Goal: Task Accomplishment & Management: Manage account settings

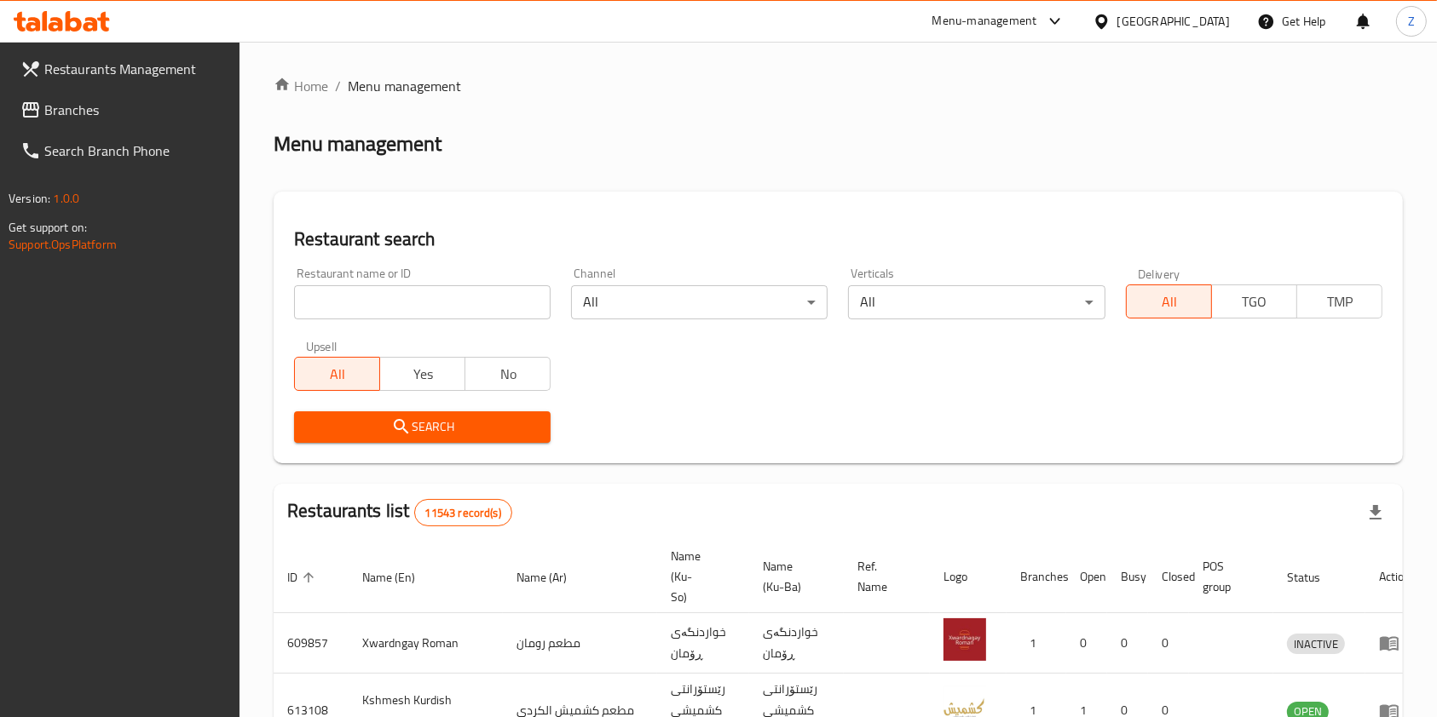
click at [513, 297] on input "search" at bounding box center [422, 302] width 256 height 34
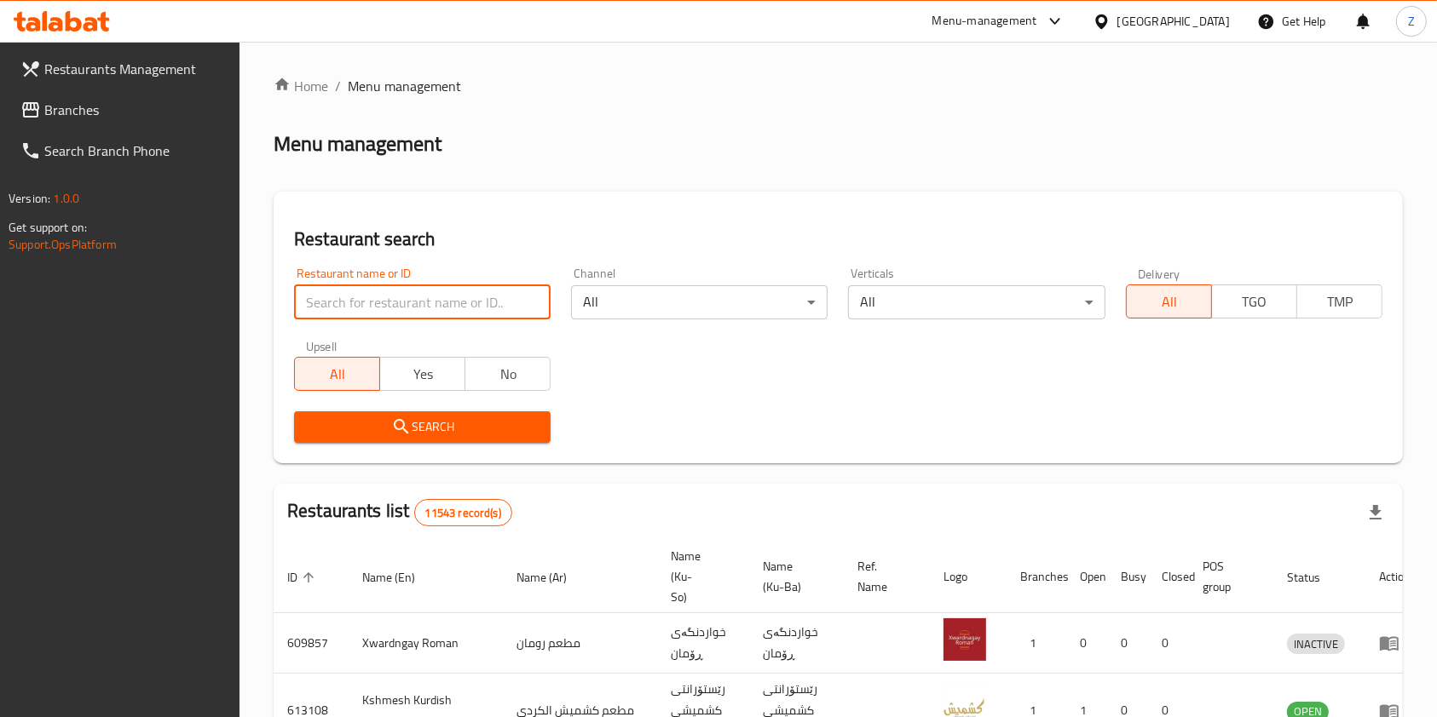
click at [513, 297] on input "search" at bounding box center [422, 302] width 256 height 34
type input "خ"
click button "Search" at bounding box center [422, 428] width 256 height 32
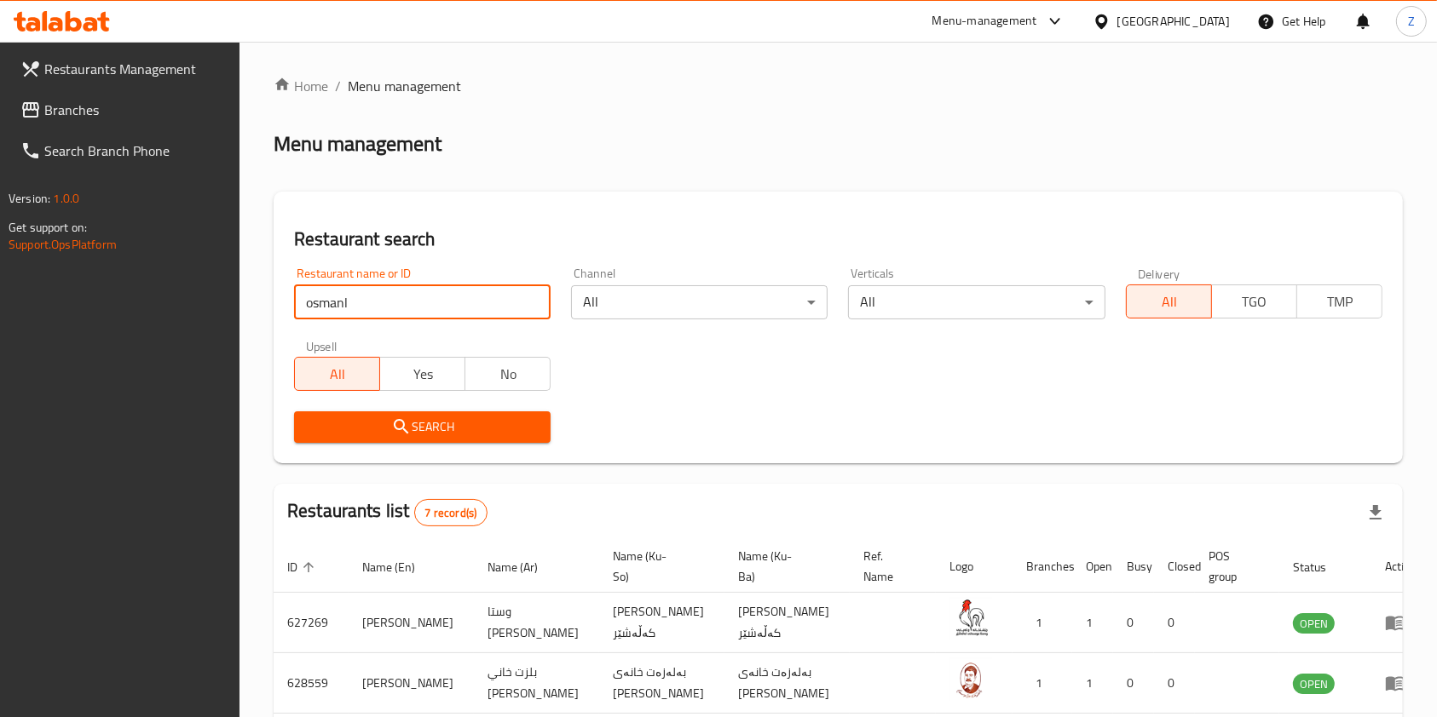
type input "osmanl"
click button "Search" at bounding box center [422, 428] width 256 height 32
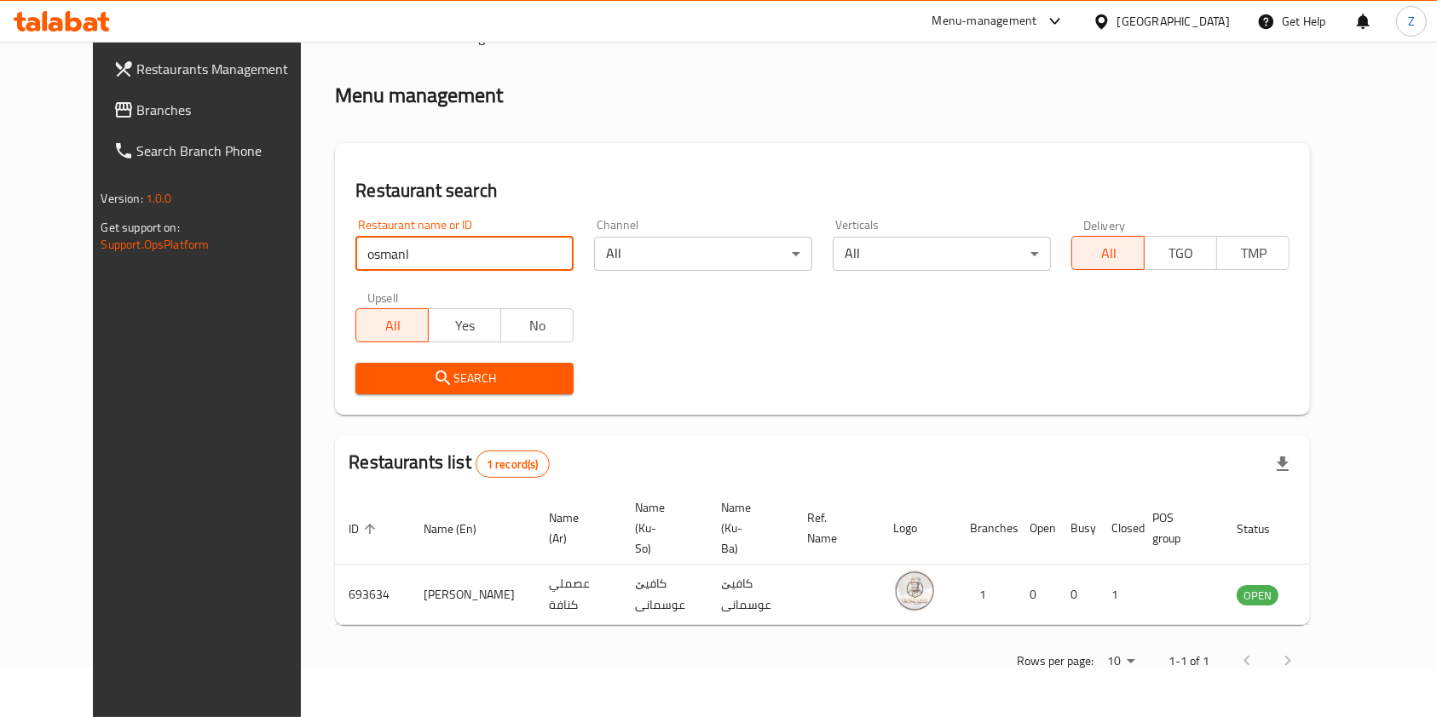
scroll to position [27, 0]
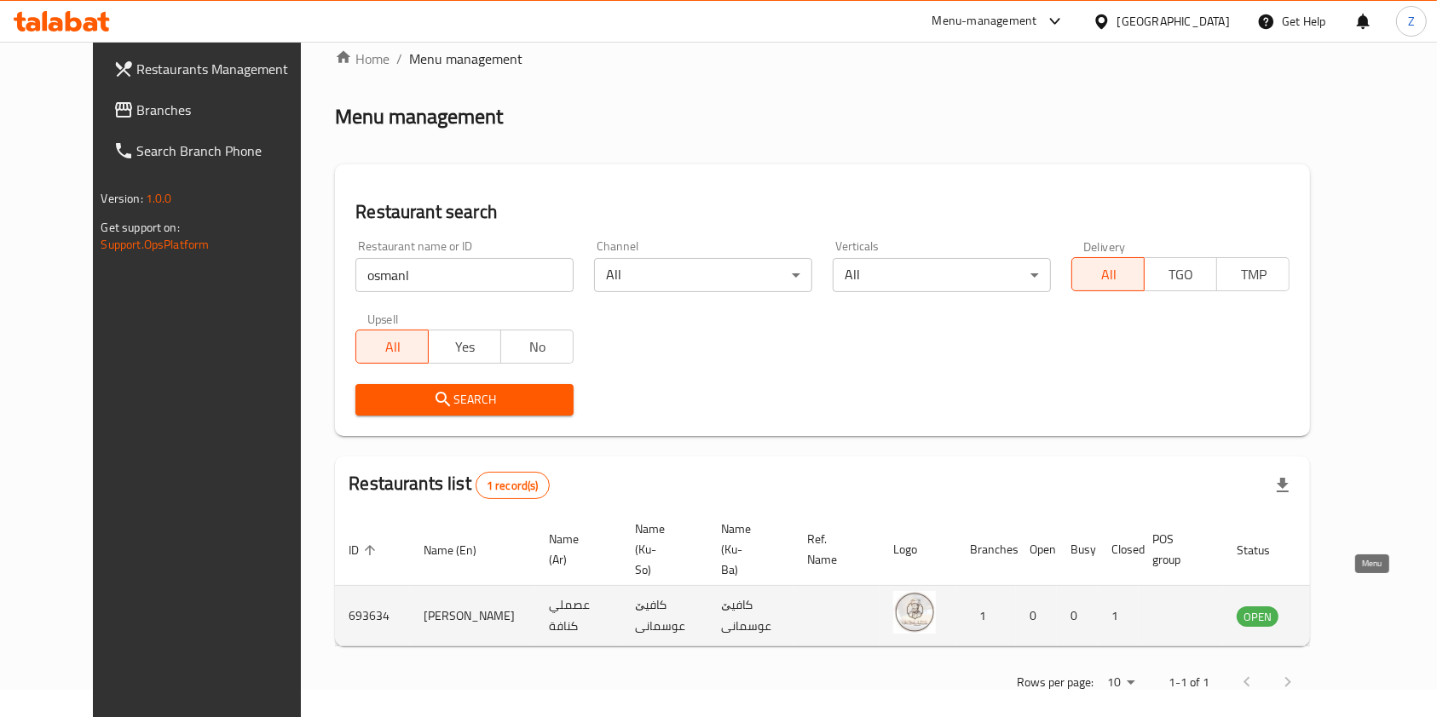
click at [1346, 606] on icon "enhanced table" at bounding box center [1336, 616] width 20 height 20
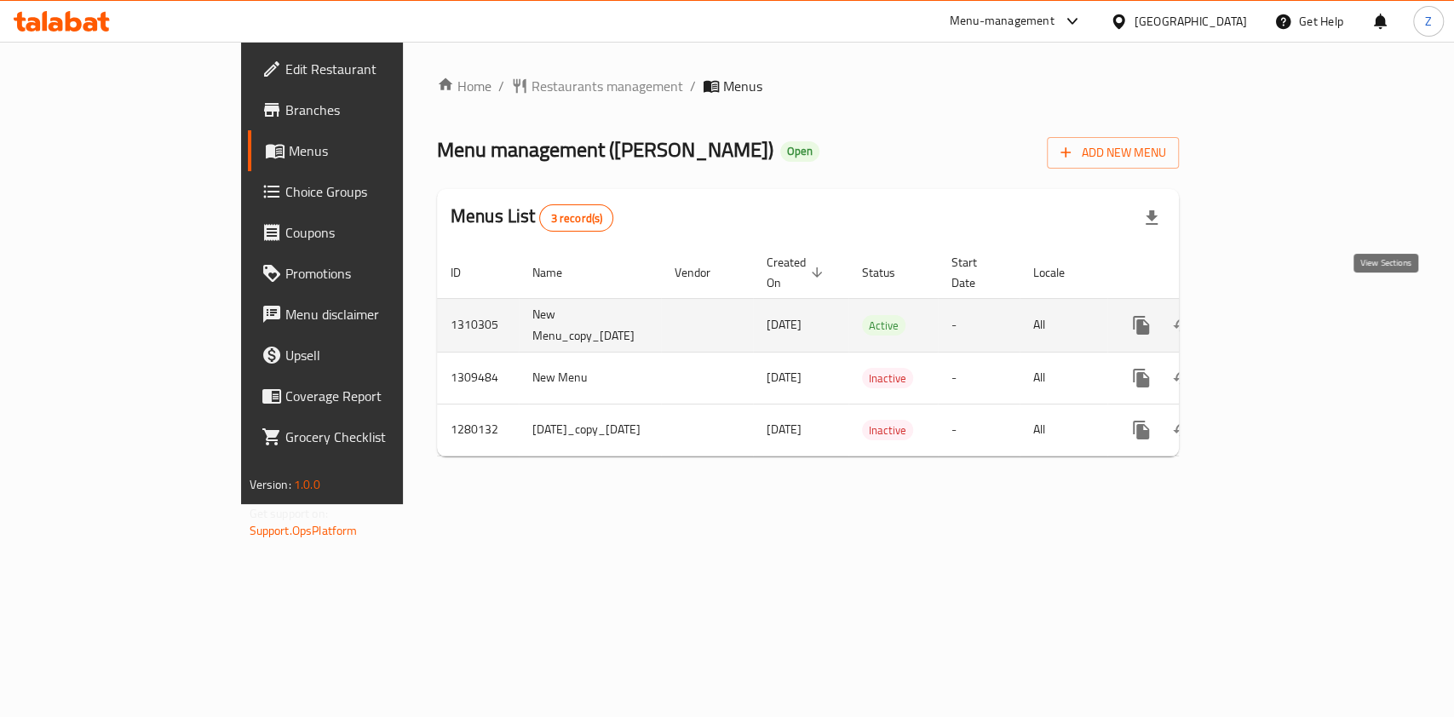
click at [1272, 318] on icon "enhanced table" at bounding box center [1264, 325] width 15 height 15
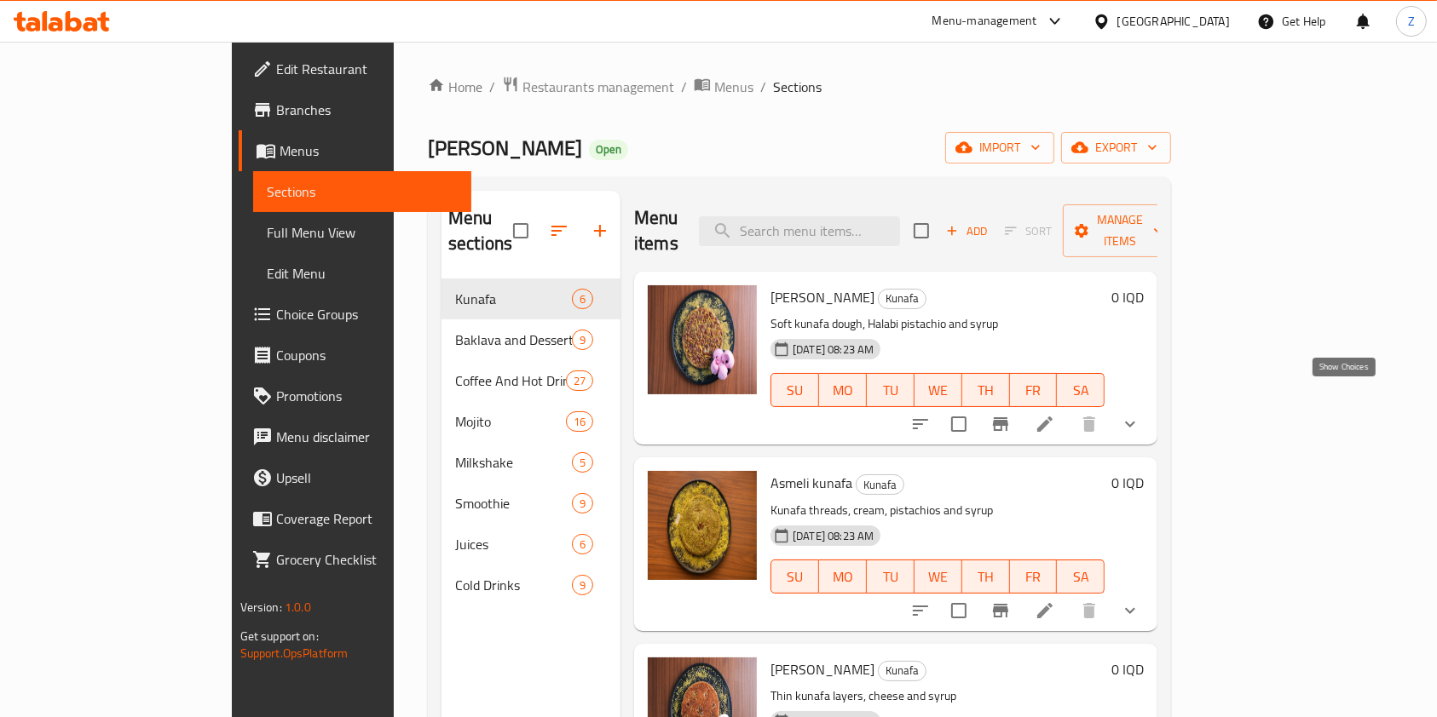
click at [1140, 414] on icon "show more" at bounding box center [1130, 424] width 20 height 20
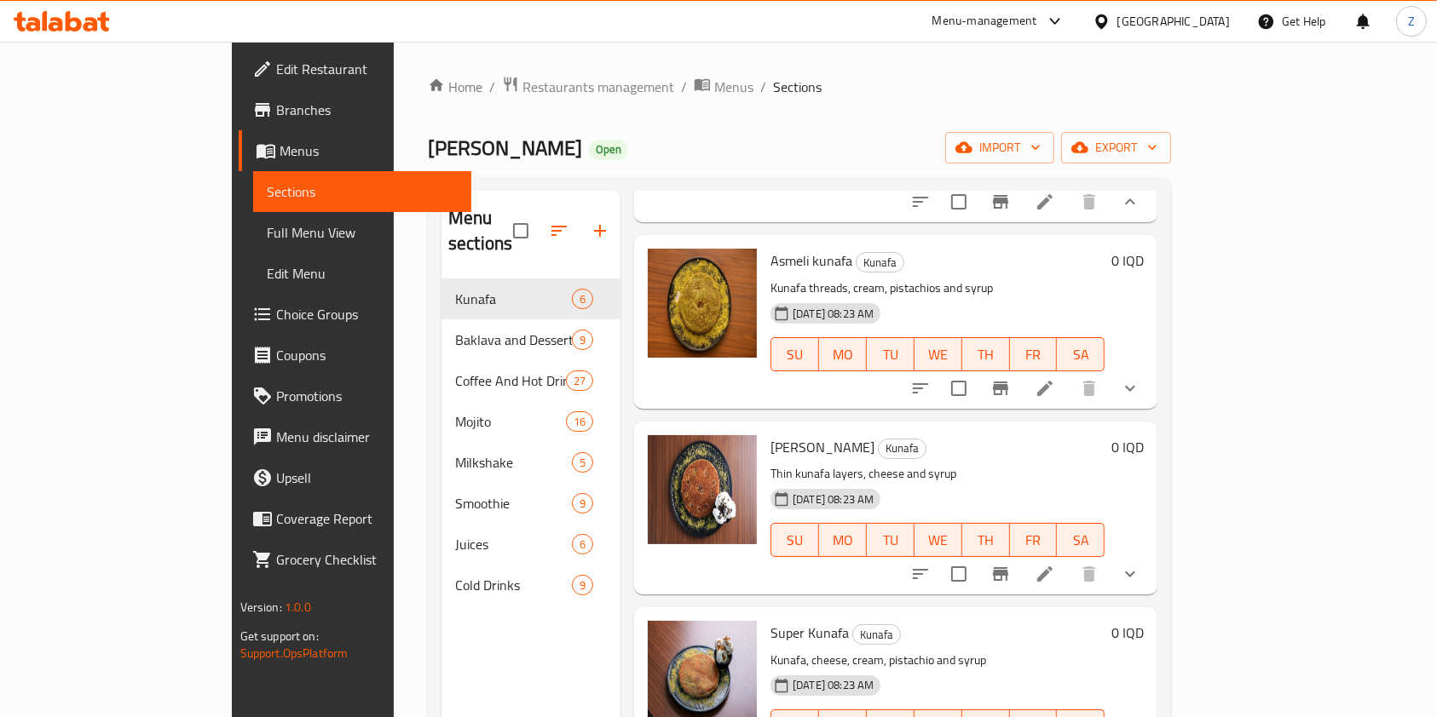
scroll to position [593, 0]
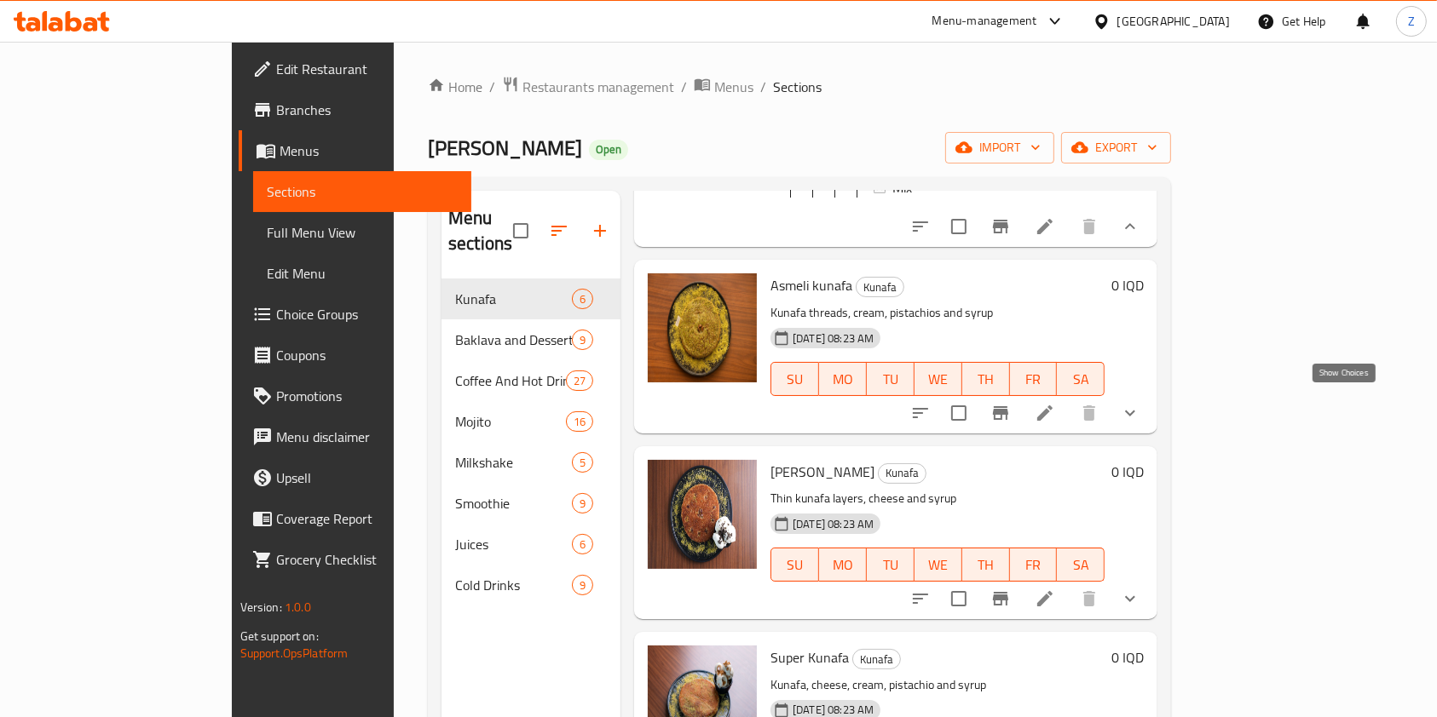
click at [1140, 412] on icon "show more" at bounding box center [1130, 413] width 20 height 20
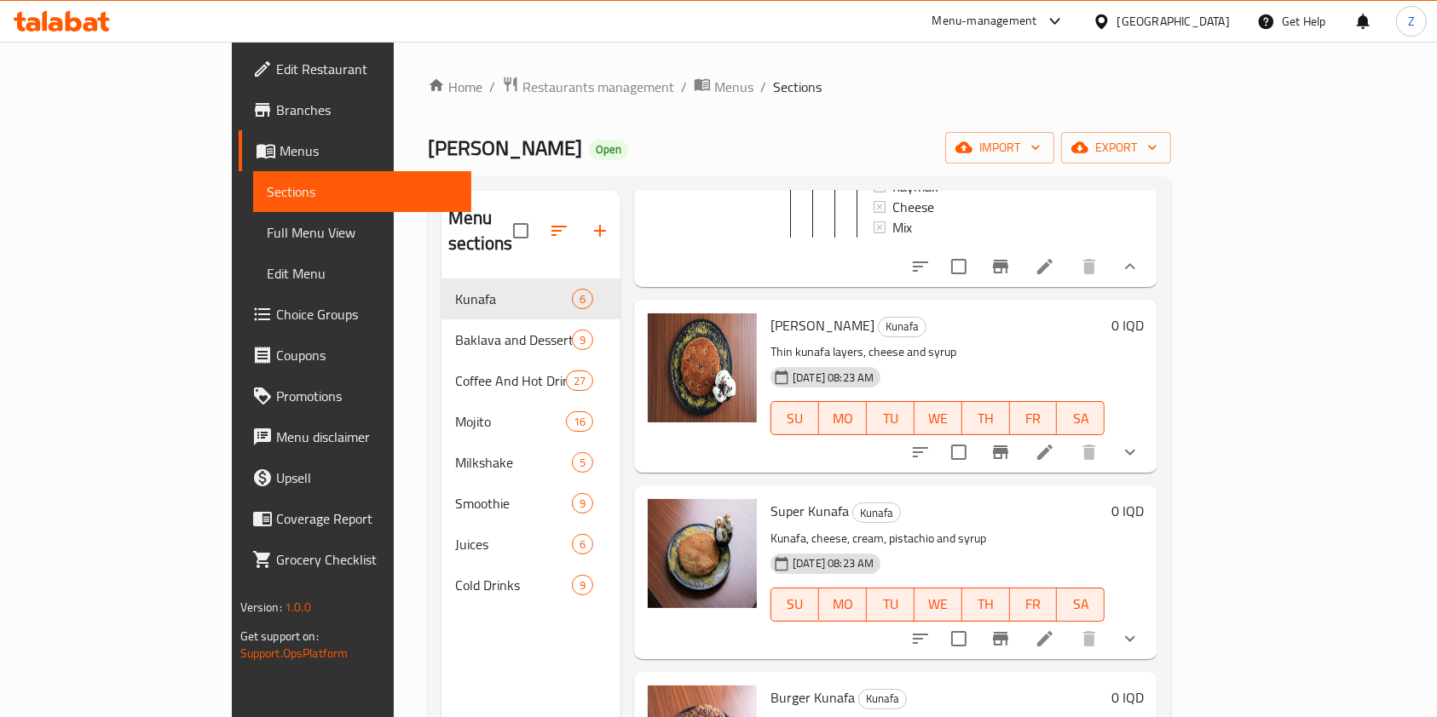
scroll to position [1151, 0]
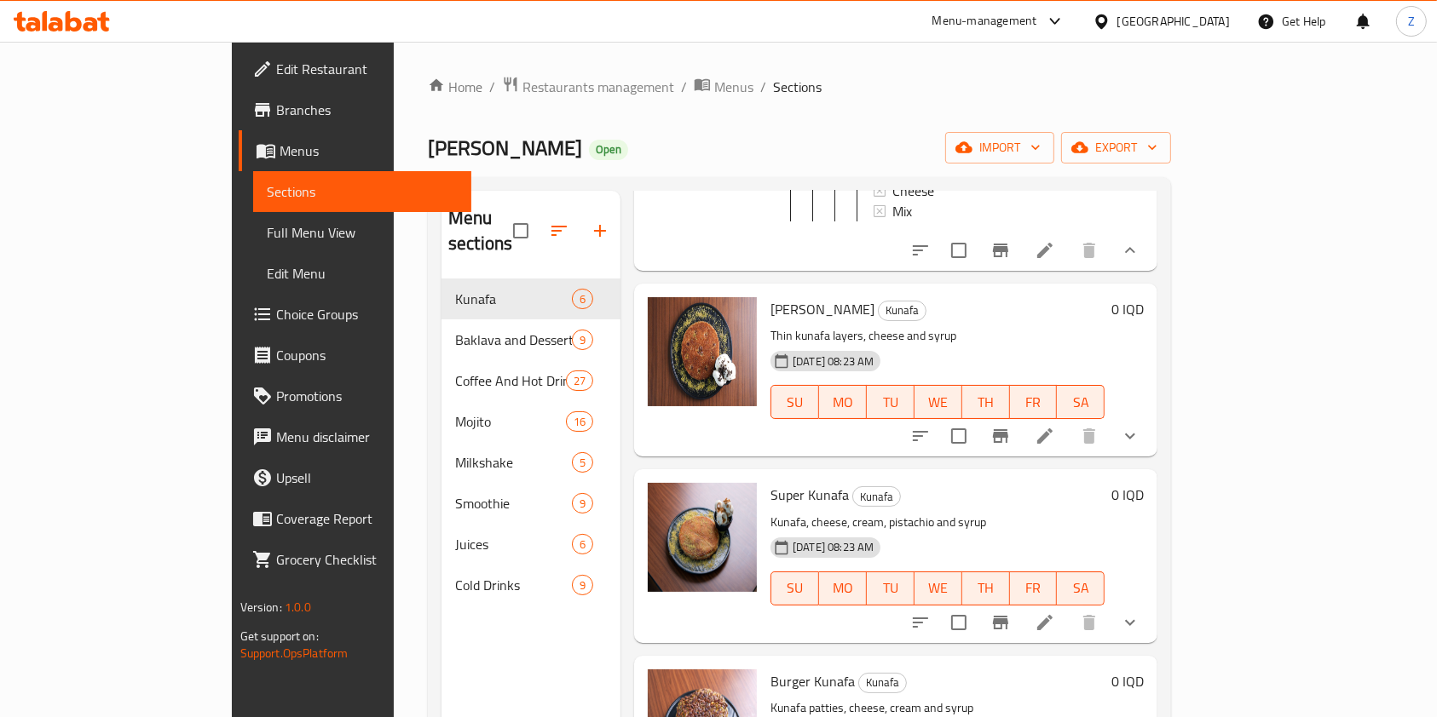
click at [1150, 446] on button "show more" at bounding box center [1129, 436] width 41 height 41
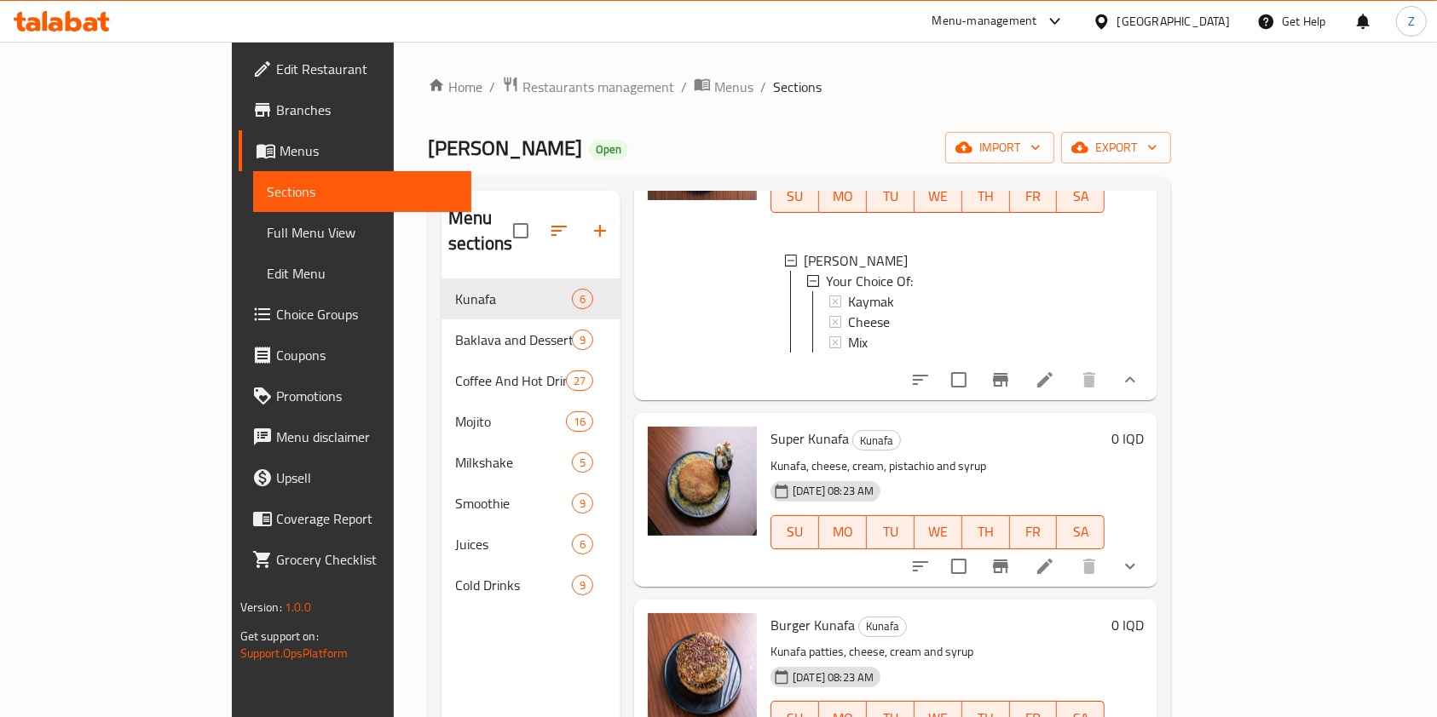
scroll to position [1356, 0]
click at [1068, 397] on li at bounding box center [1045, 381] width 48 height 31
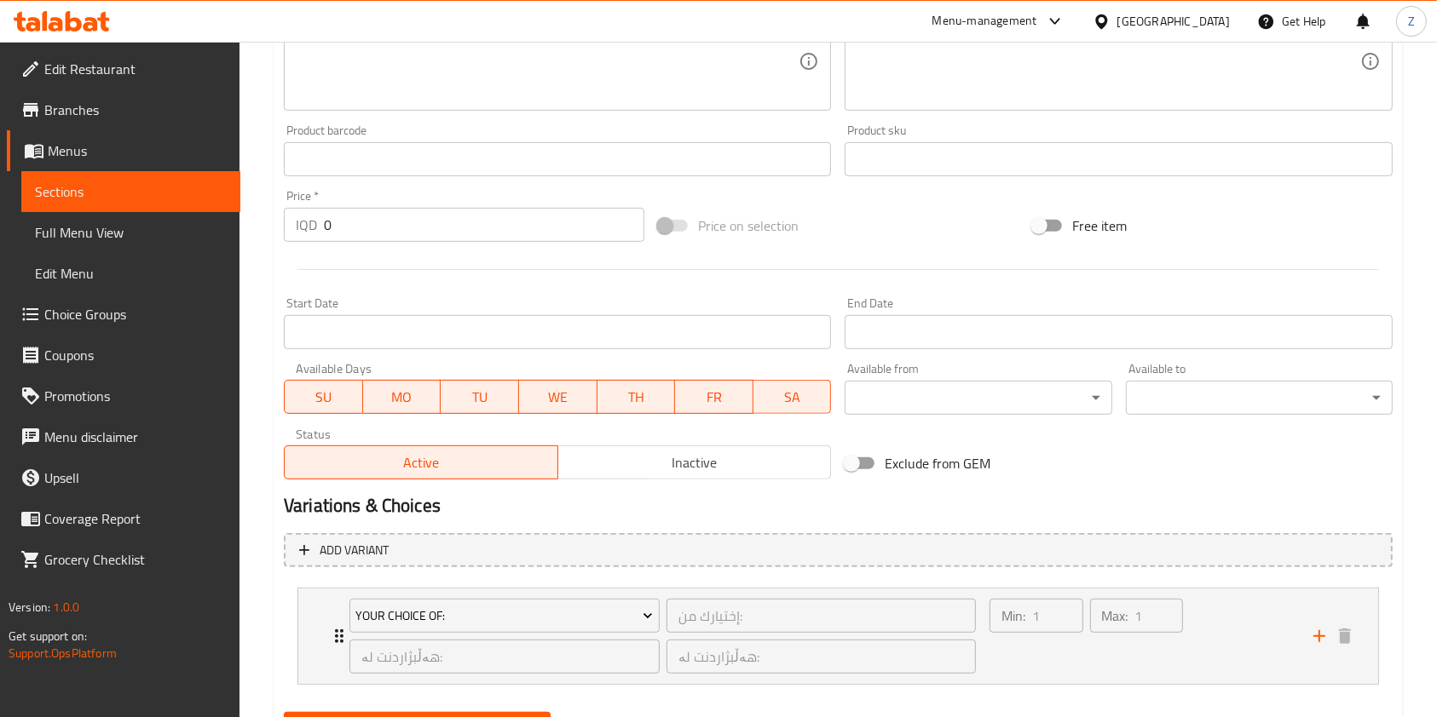
scroll to position [776, 0]
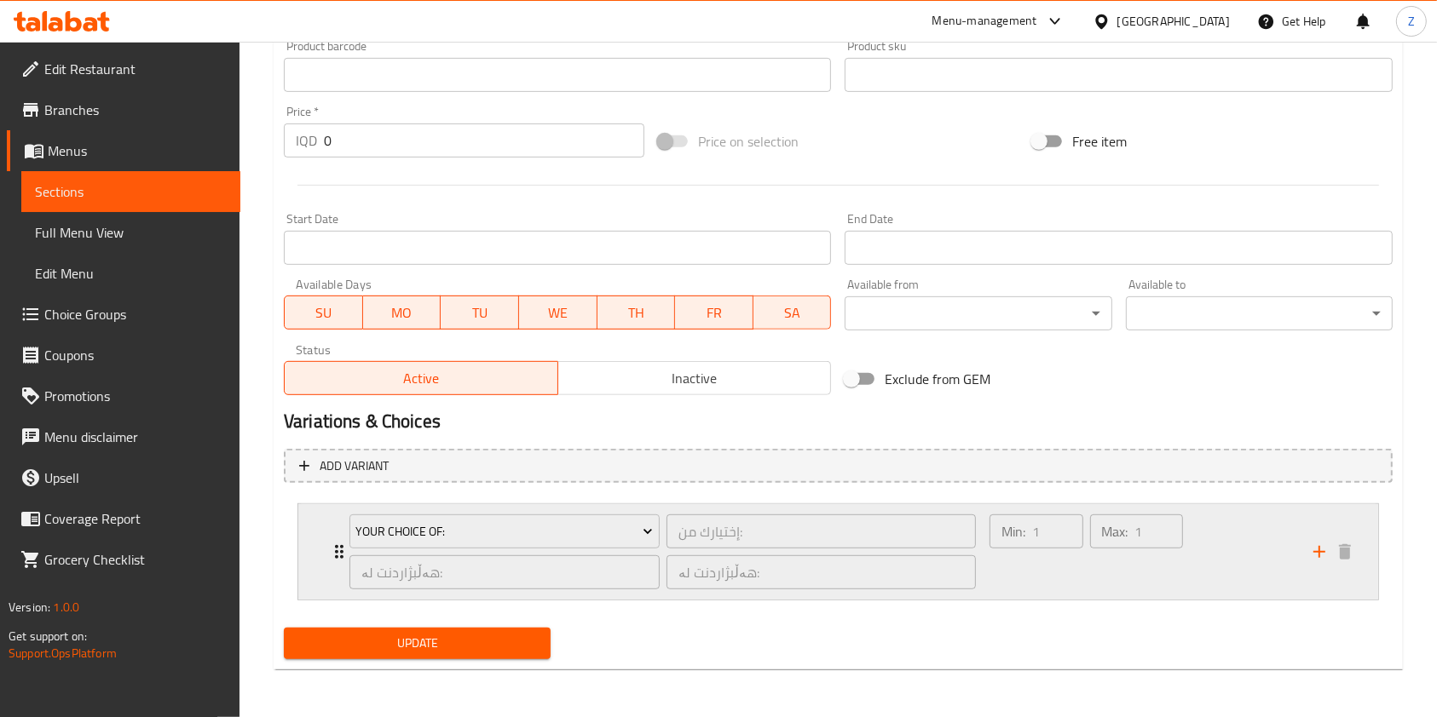
click at [337, 551] on icon "Expand" at bounding box center [339, 552] width 9 height 14
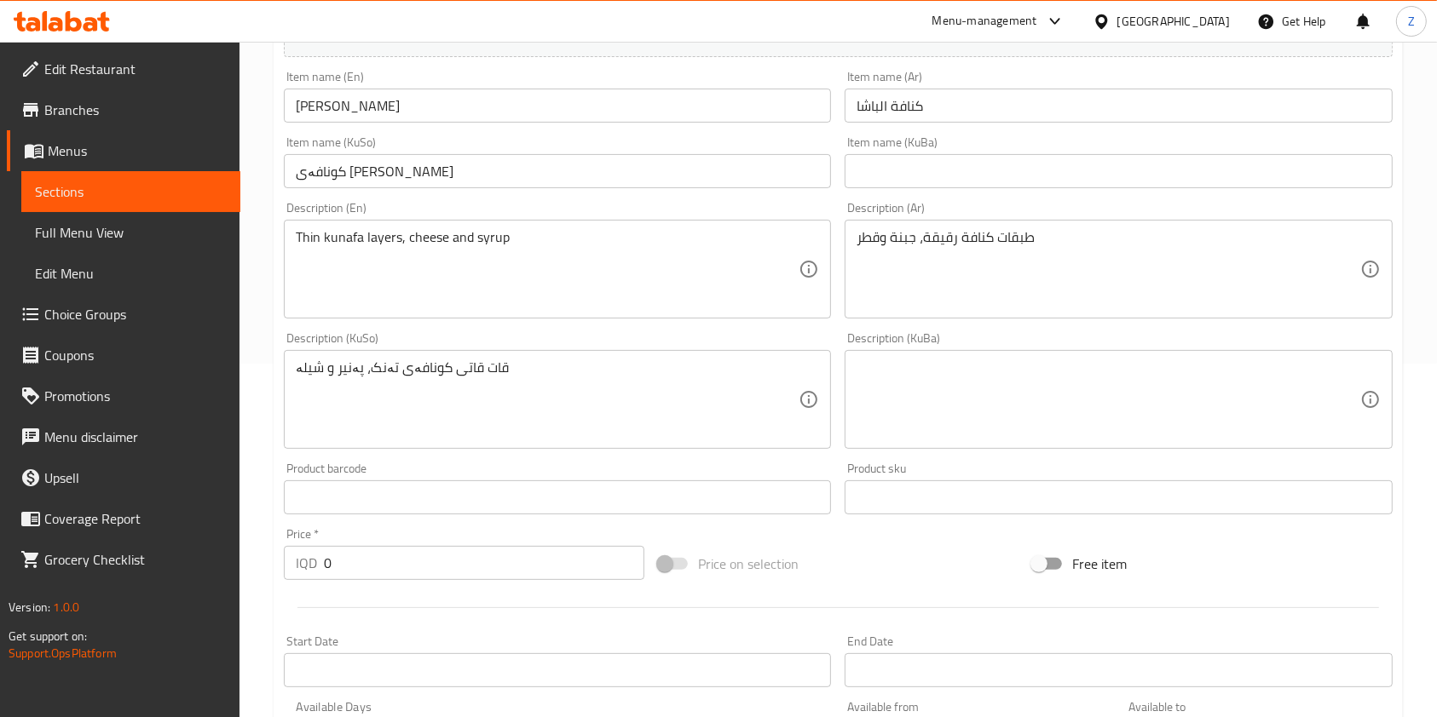
scroll to position [0, 0]
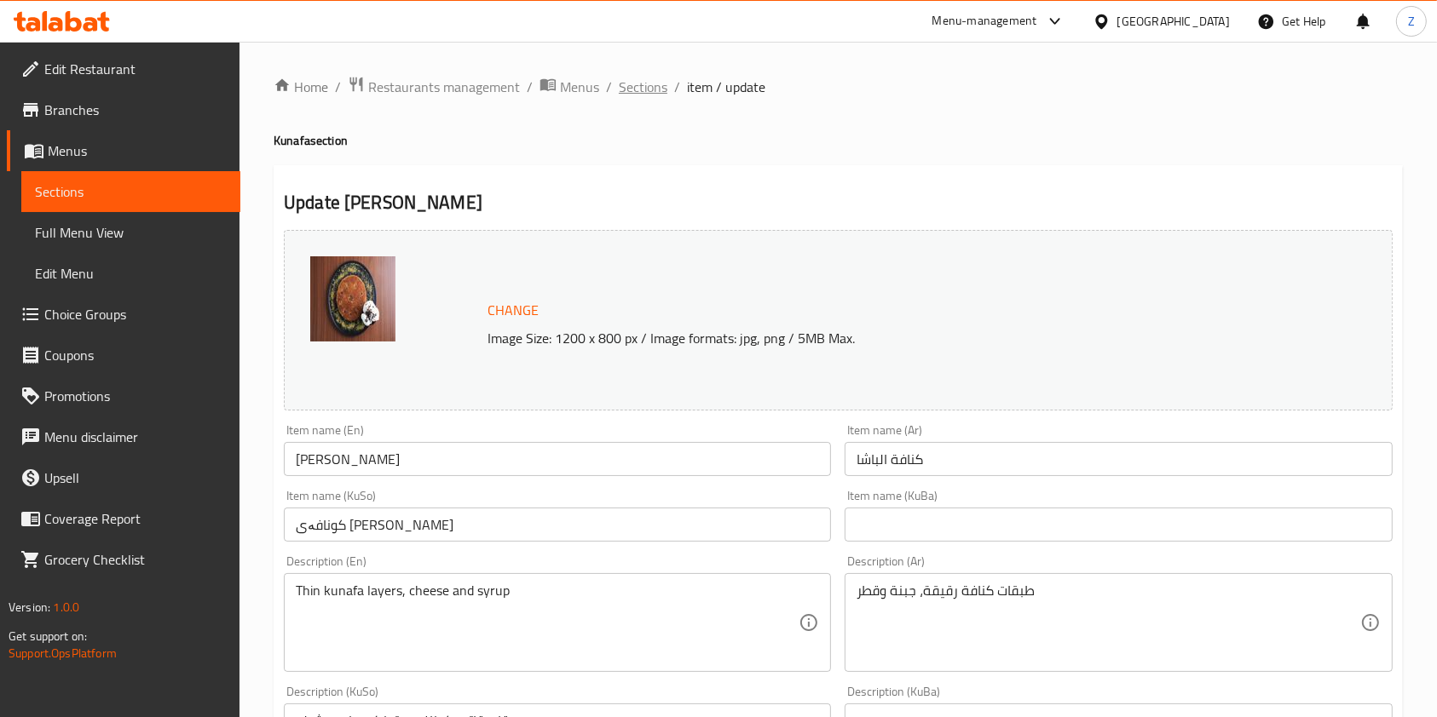
click at [662, 86] on span "Sections" at bounding box center [643, 87] width 49 height 20
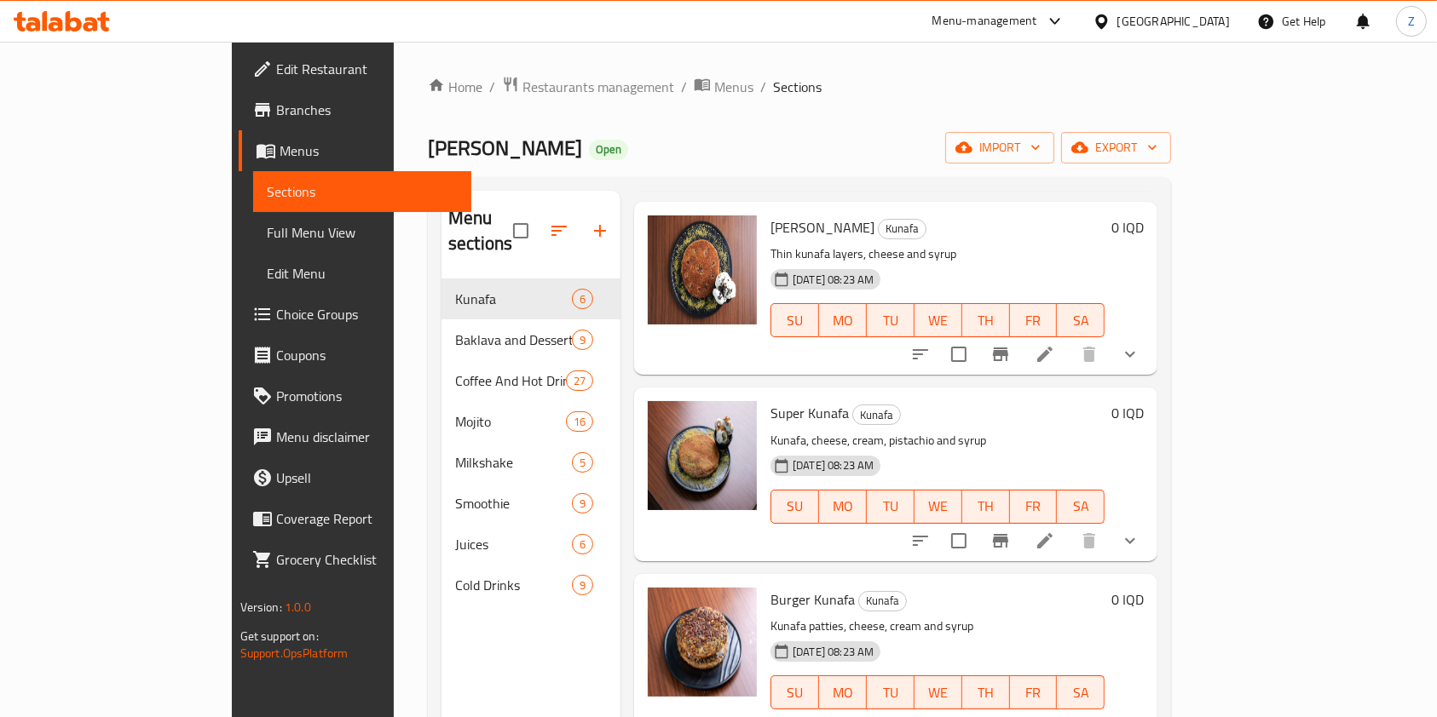
scroll to position [239, 0]
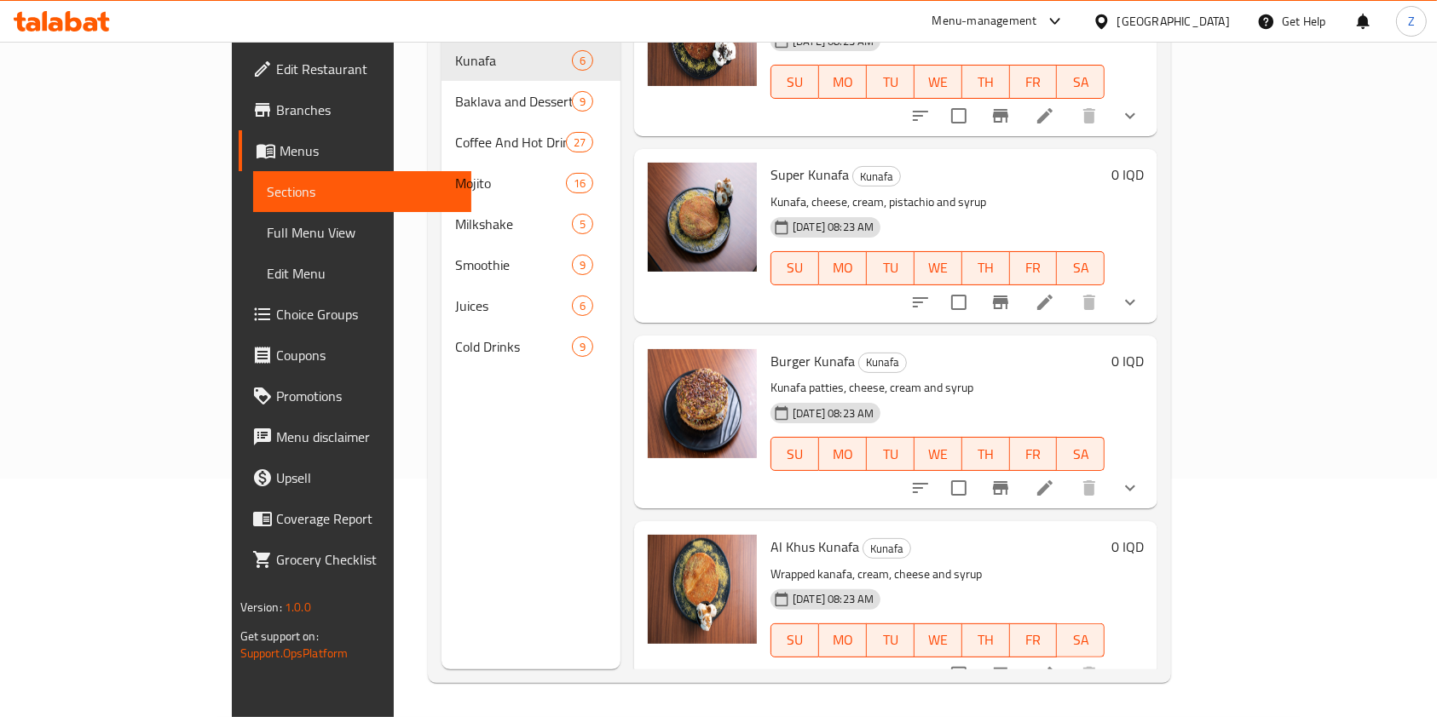
click at [1140, 665] on icon "show more" at bounding box center [1130, 675] width 20 height 20
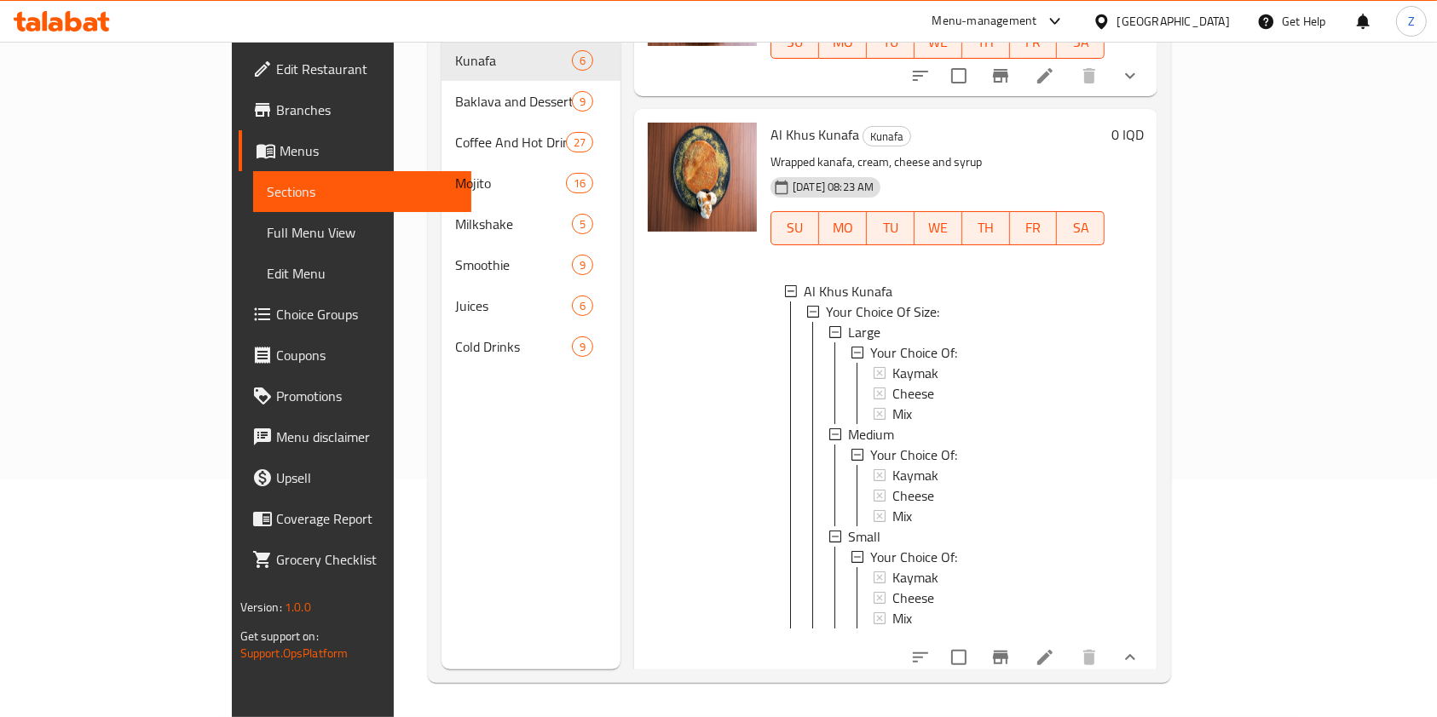
scroll to position [854, 0]
click at [1052, 651] on icon at bounding box center [1044, 658] width 15 height 15
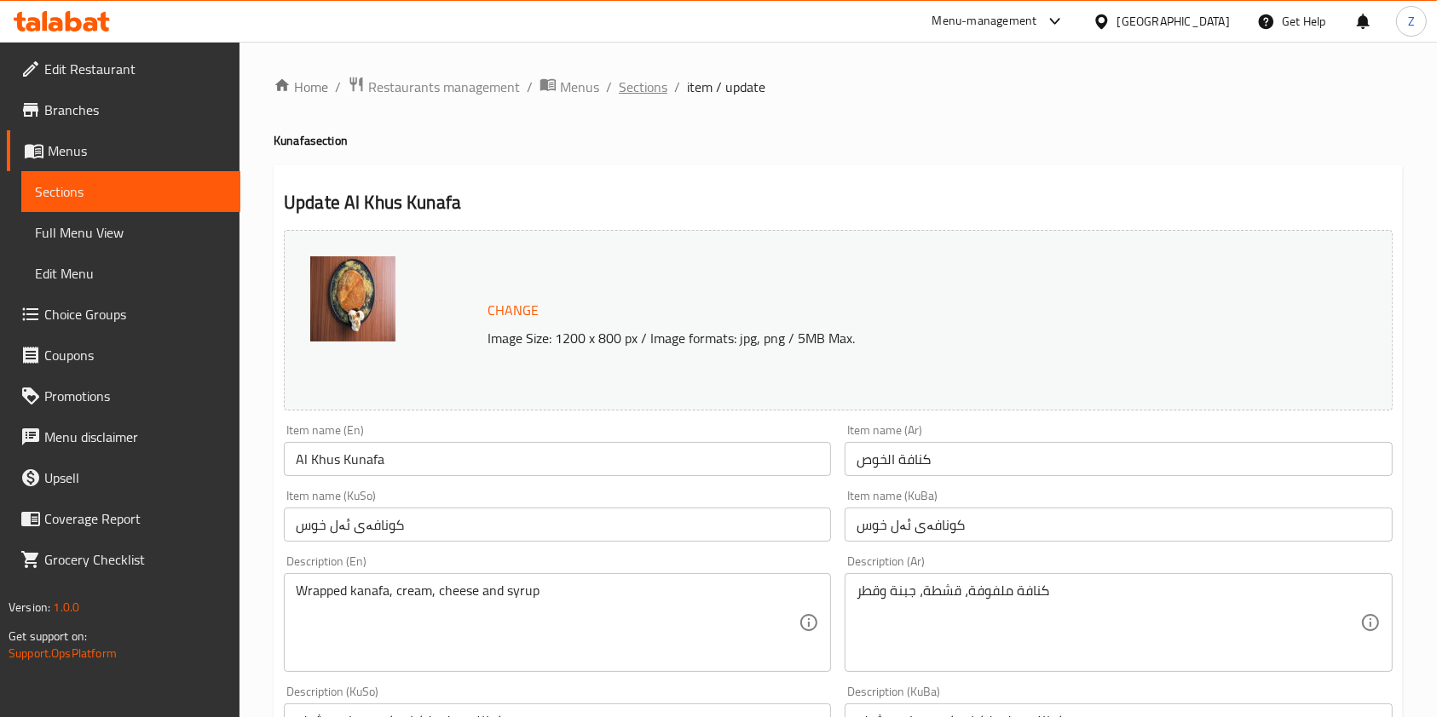
click at [652, 91] on span "Sections" at bounding box center [643, 87] width 49 height 20
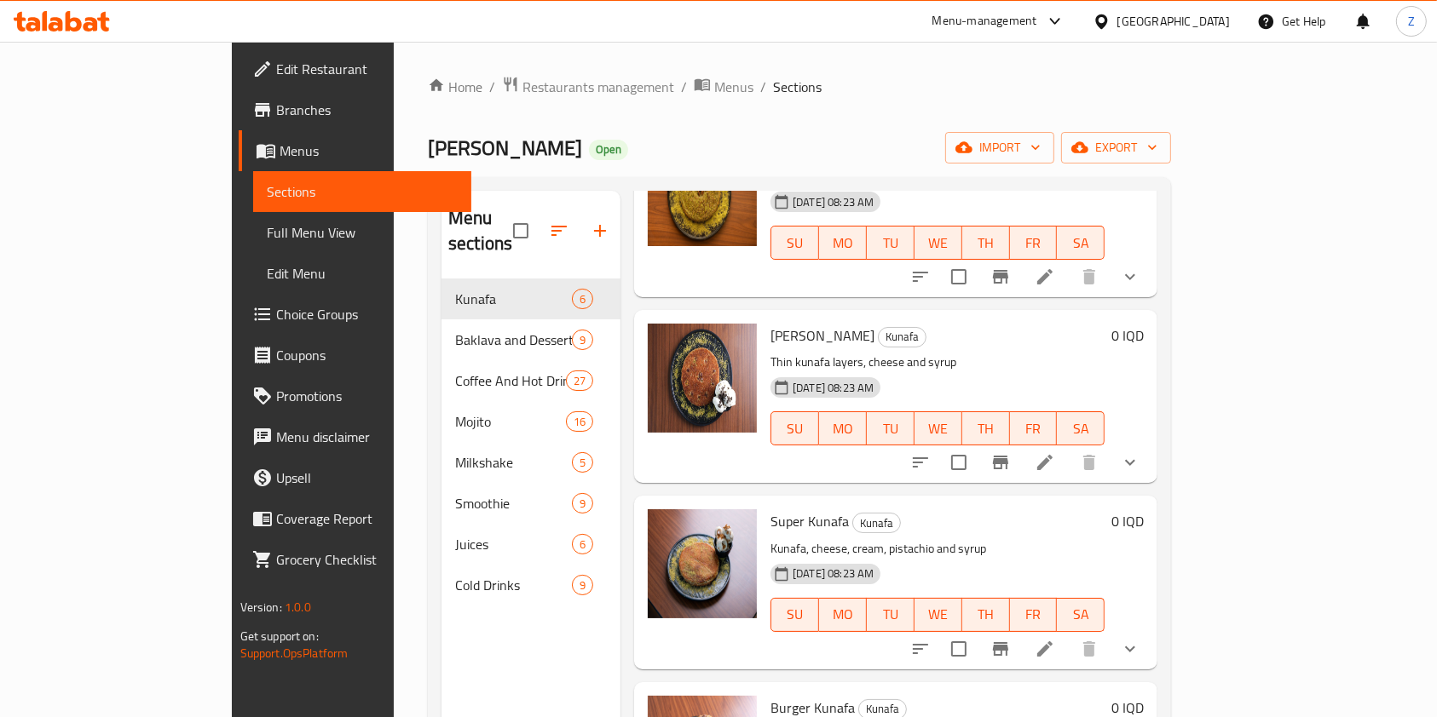
scroll to position [358, 0]
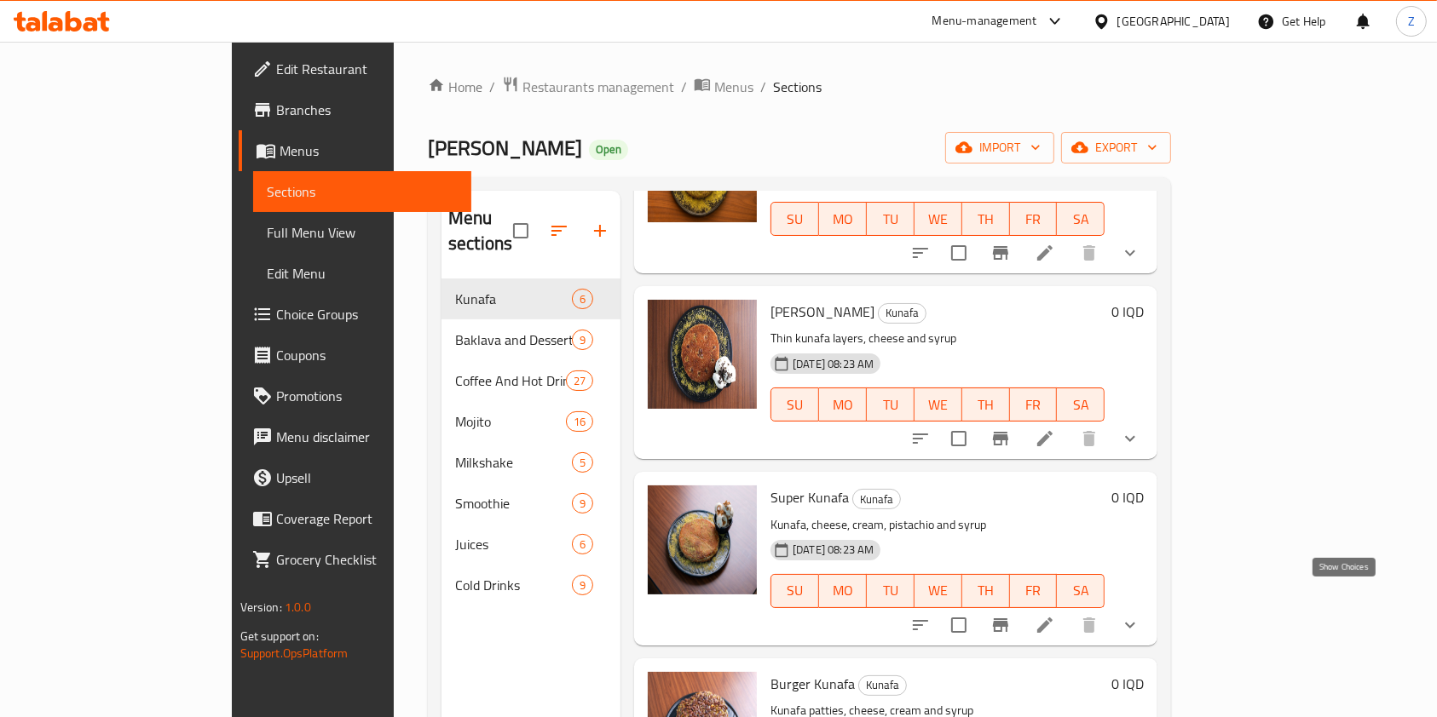
click at [1140, 615] on icon "show more" at bounding box center [1130, 625] width 20 height 20
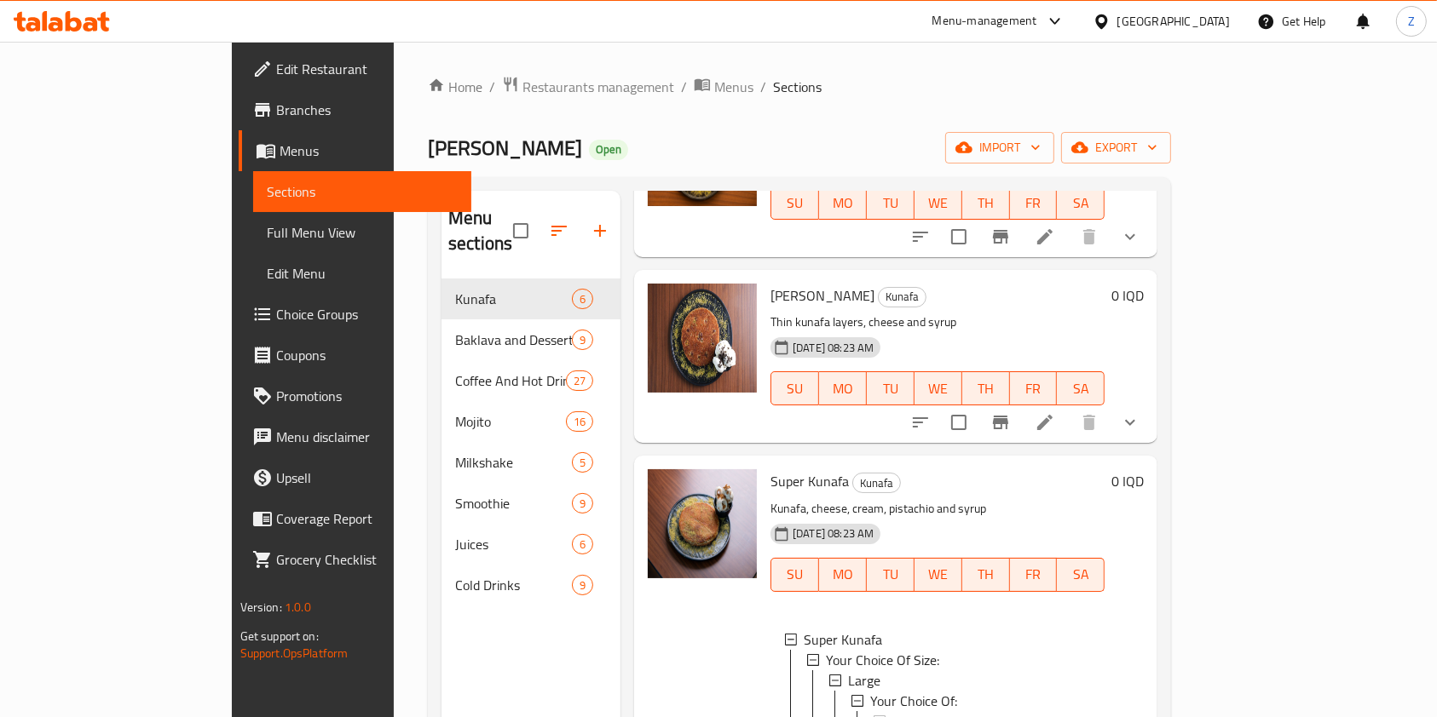
scroll to position [367, 0]
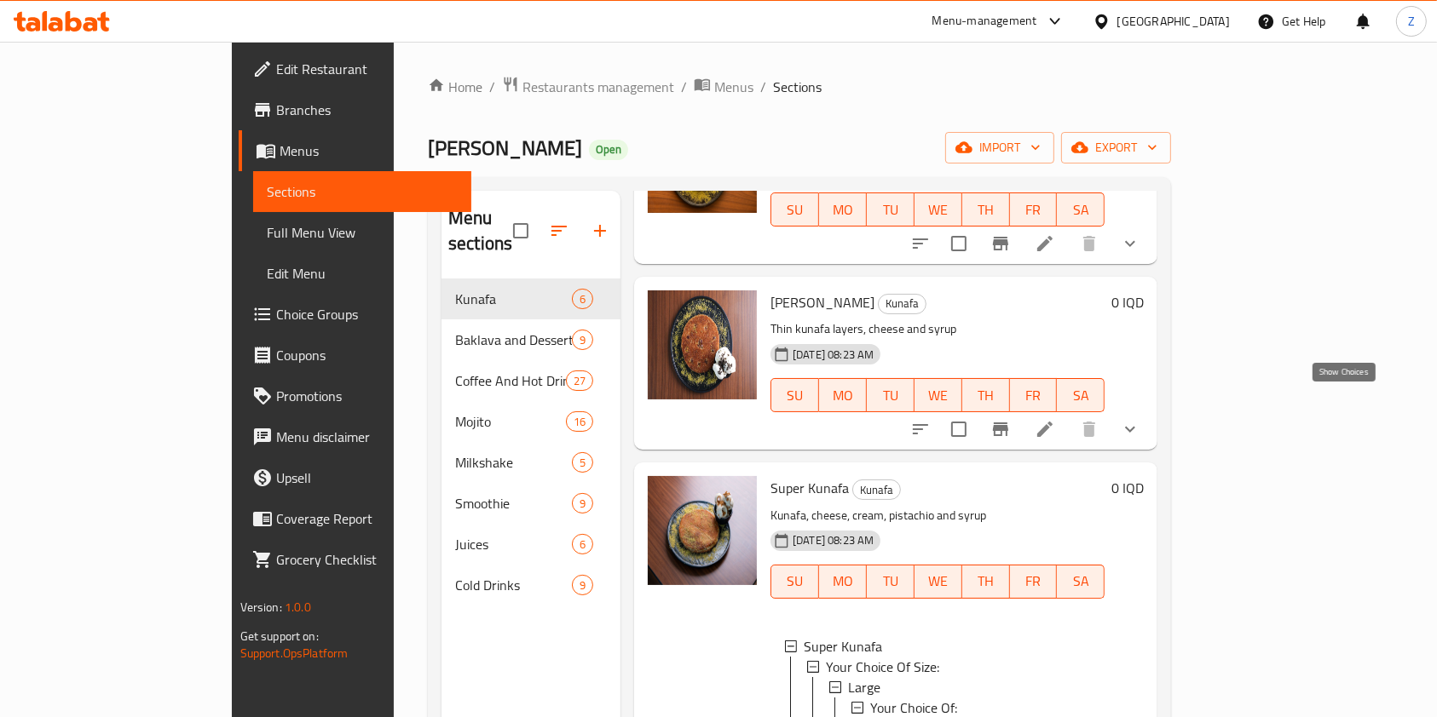
click at [1140, 419] on icon "show more" at bounding box center [1130, 429] width 20 height 20
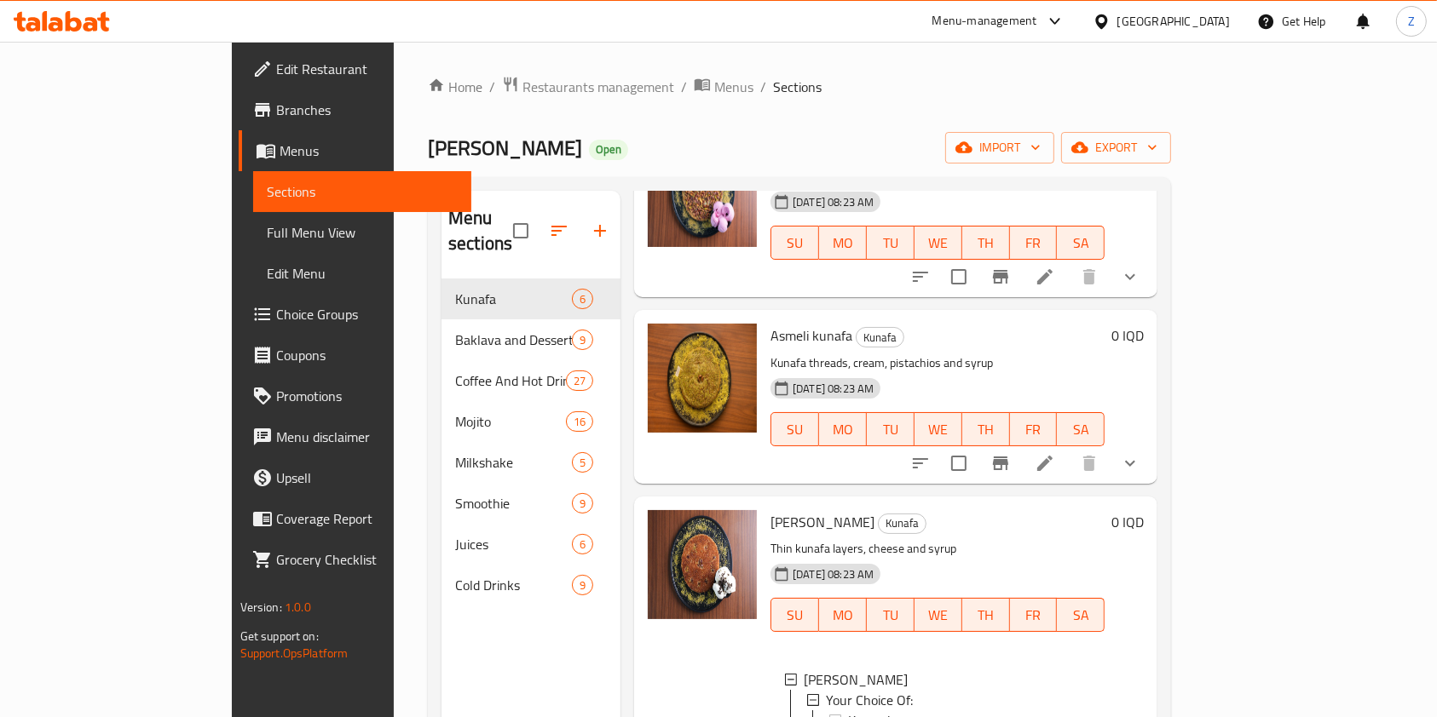
scroll to position [147, 0]
click at [1140, 454] on icon "show more" at bounding box center [1130, 464] width 20 height 20
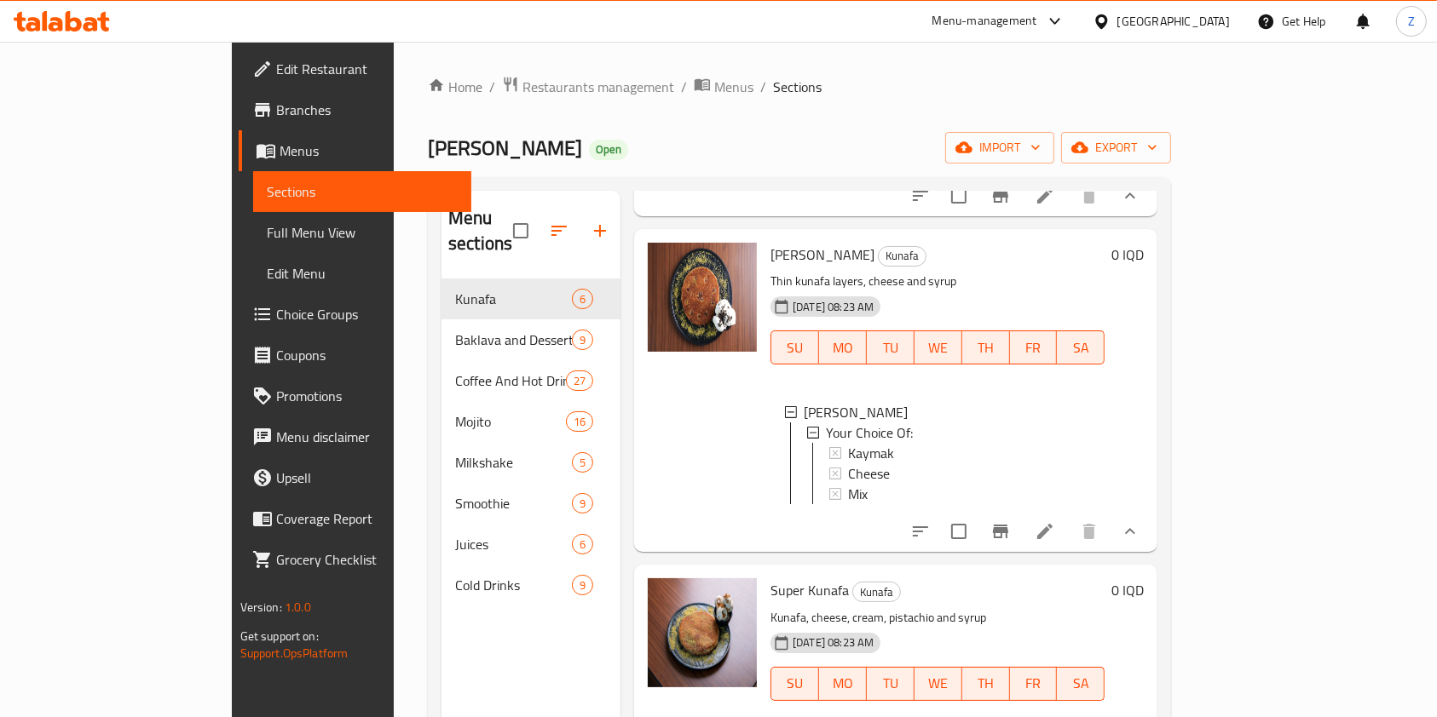
scroll to position [811, 0]
click at [1055, 541] on icon at bounding box center [1044, 531] width 20 height 20
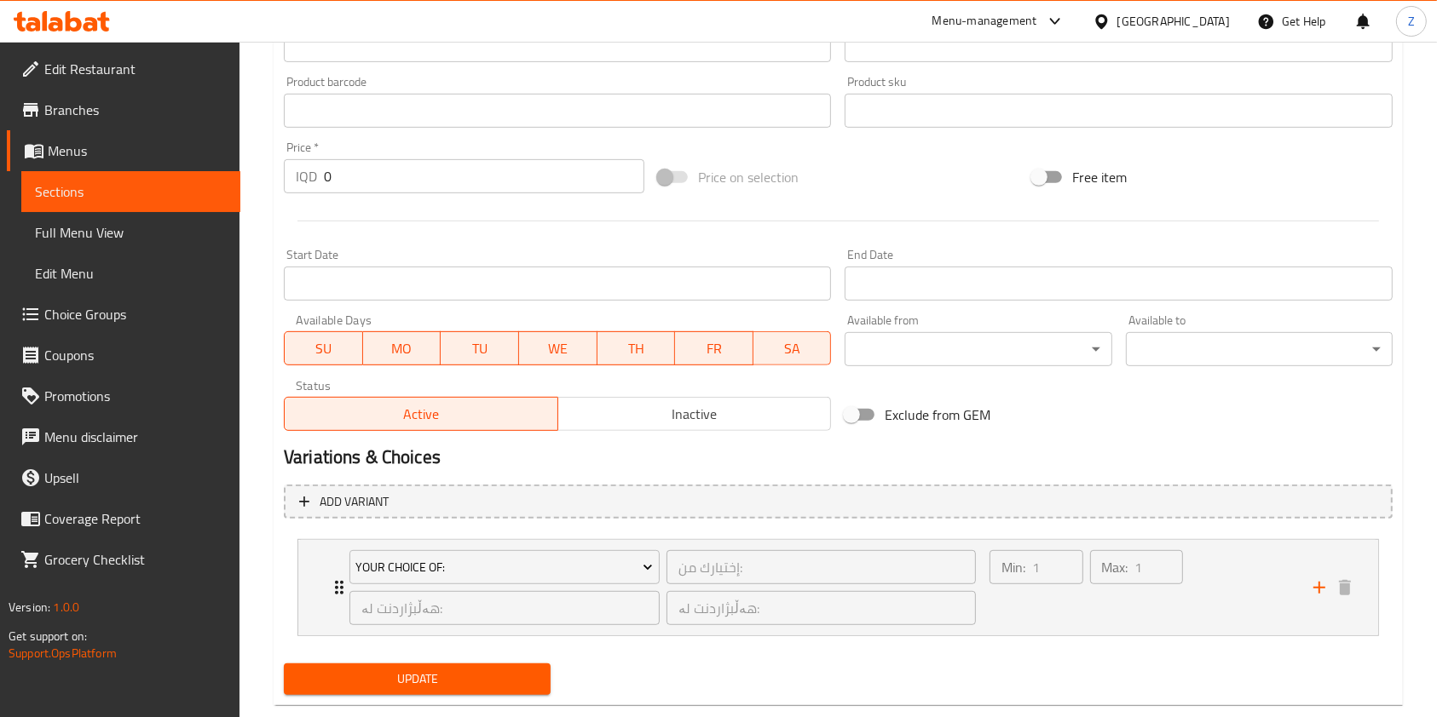
scroll to position [742, 0]
click at [336, 593] on icon "Expand" at bounding box center [339, 586] width 20 height 20
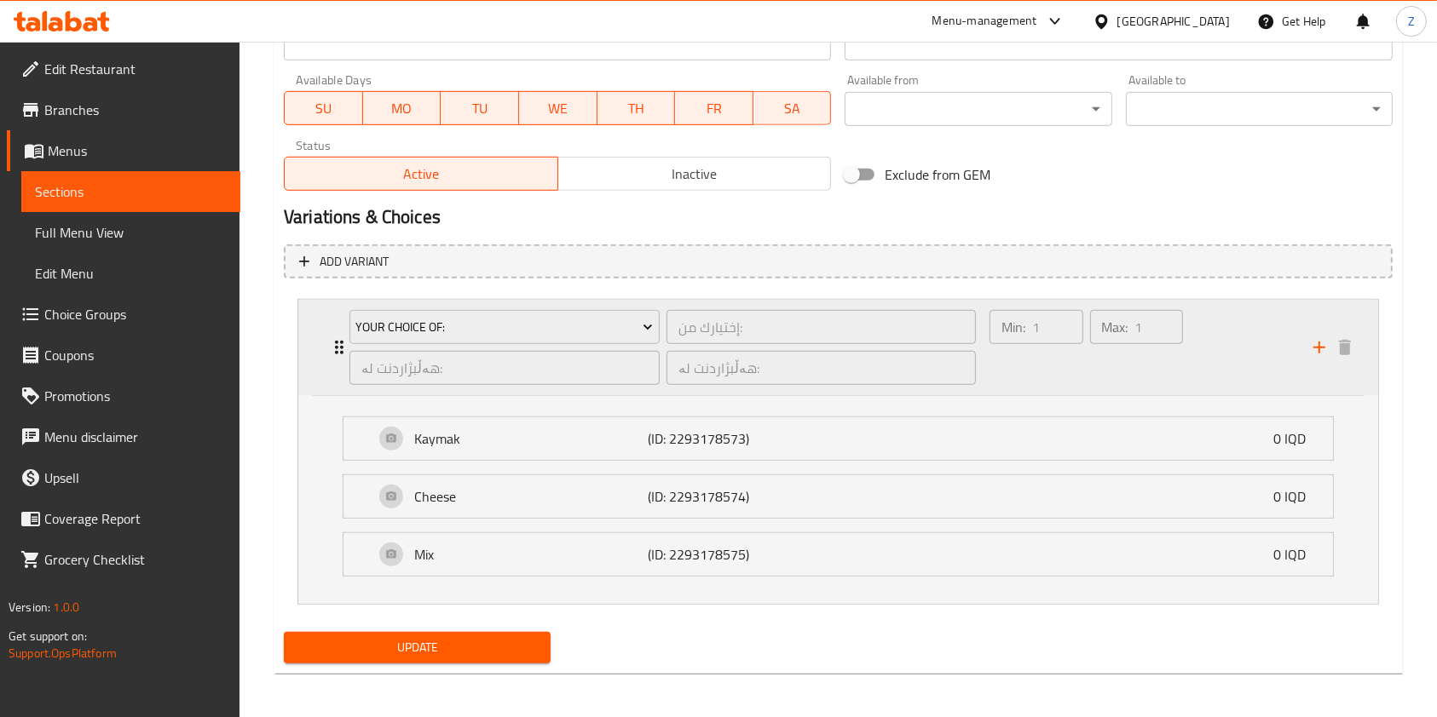
scroll to position [982, 0]
click at [814, 442] on div "Kaymak (ID: 2293178573) 0 IQD" at bounding box center [843, 438] width 938 height 43
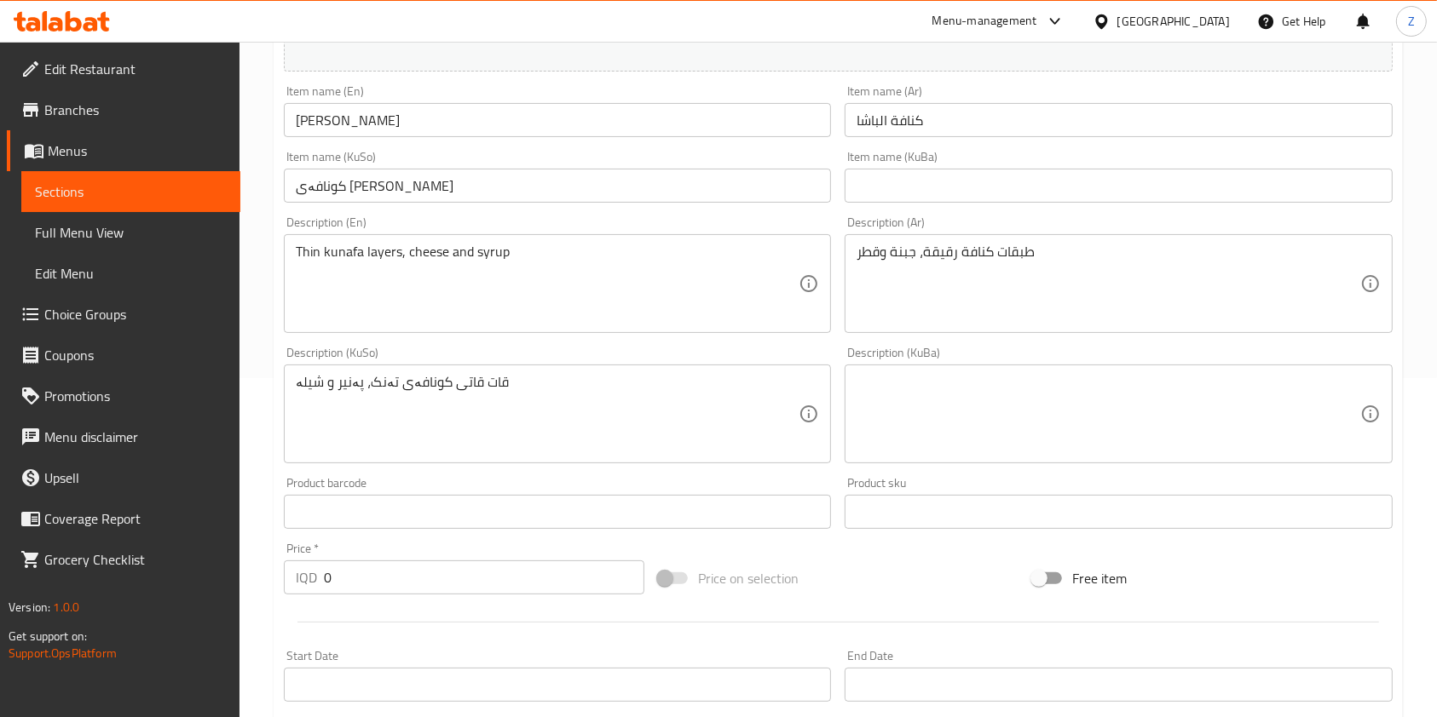
scroll to position [341, 0]
click at [382, 578] on input "0" at bounding box center [484, 576] width 320 height 34
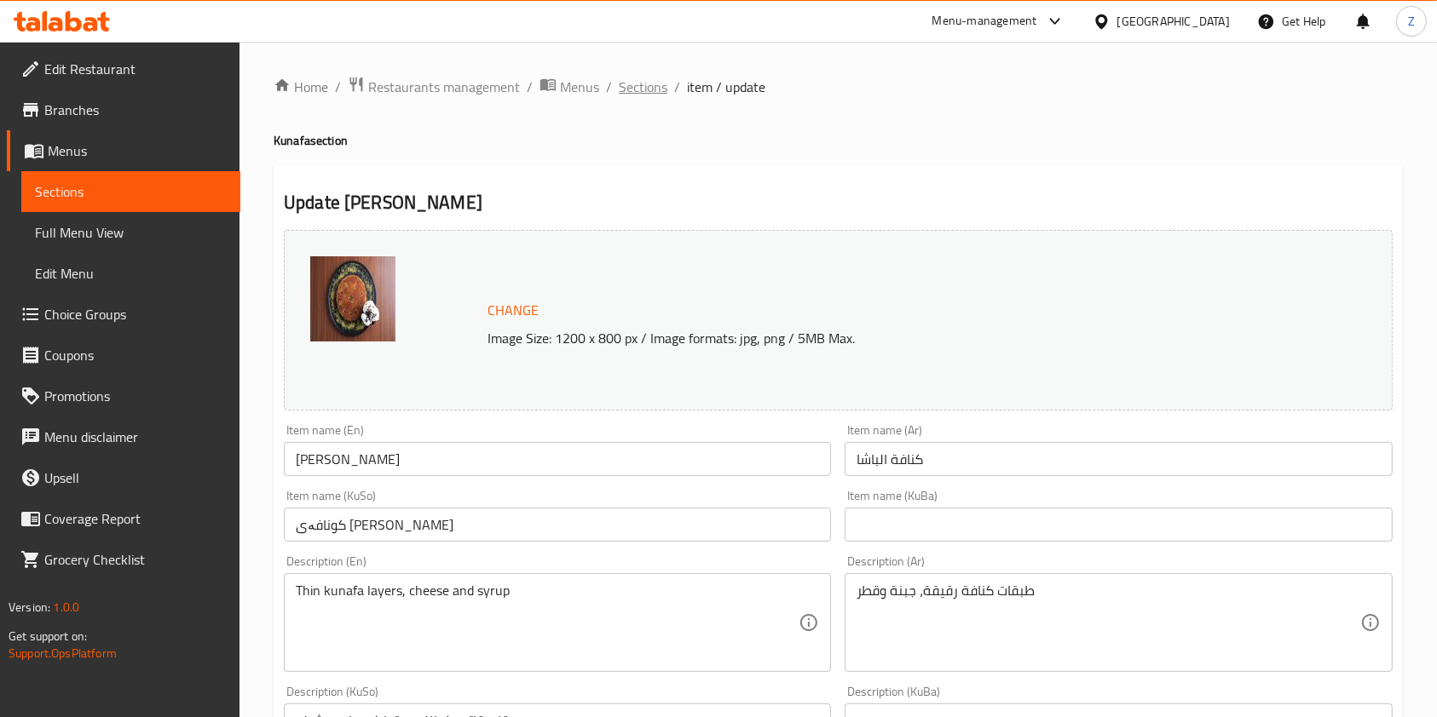
click at [627, 87] on span "Sections" at bounding box center [643, 87] width 49 height 20
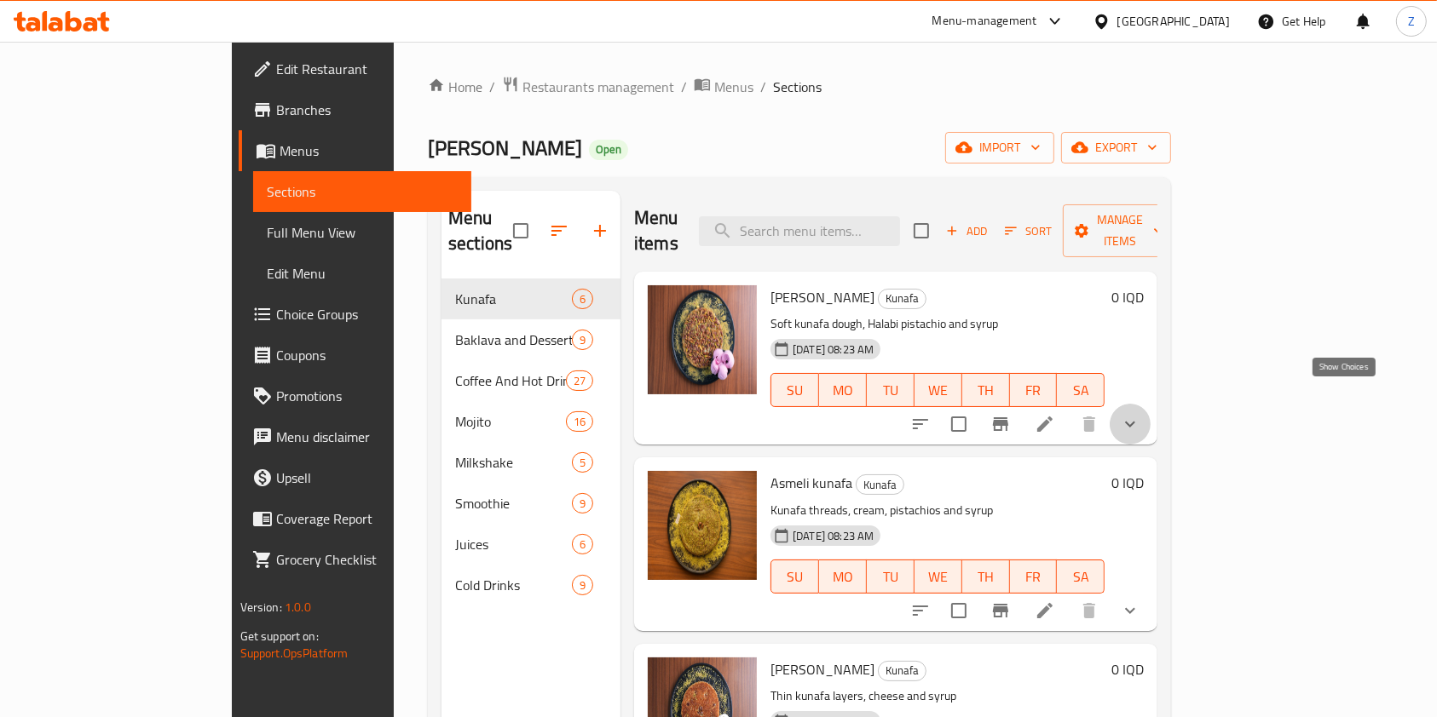
click at [1135, 422] on icon "show more" at bounding box center [1130, 425] width 10 height 6
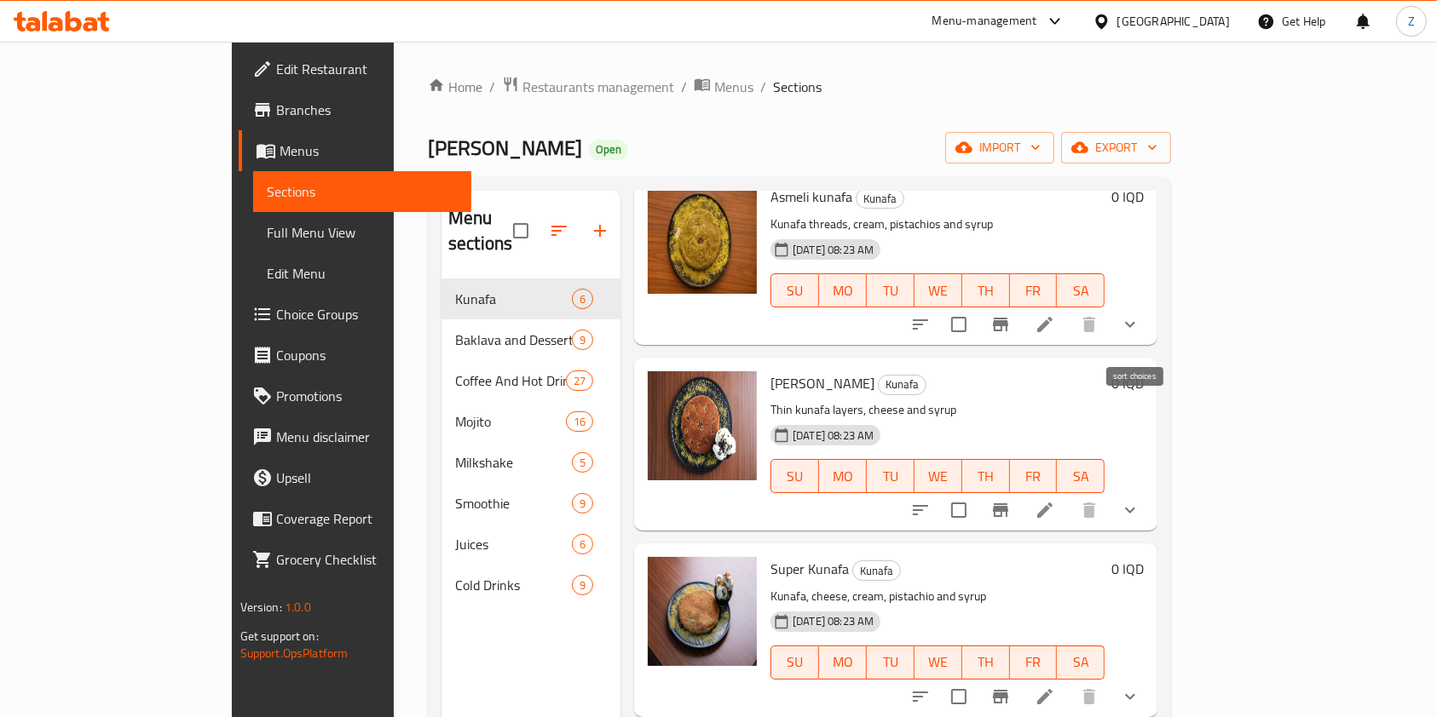
scroll to position [341, 0]
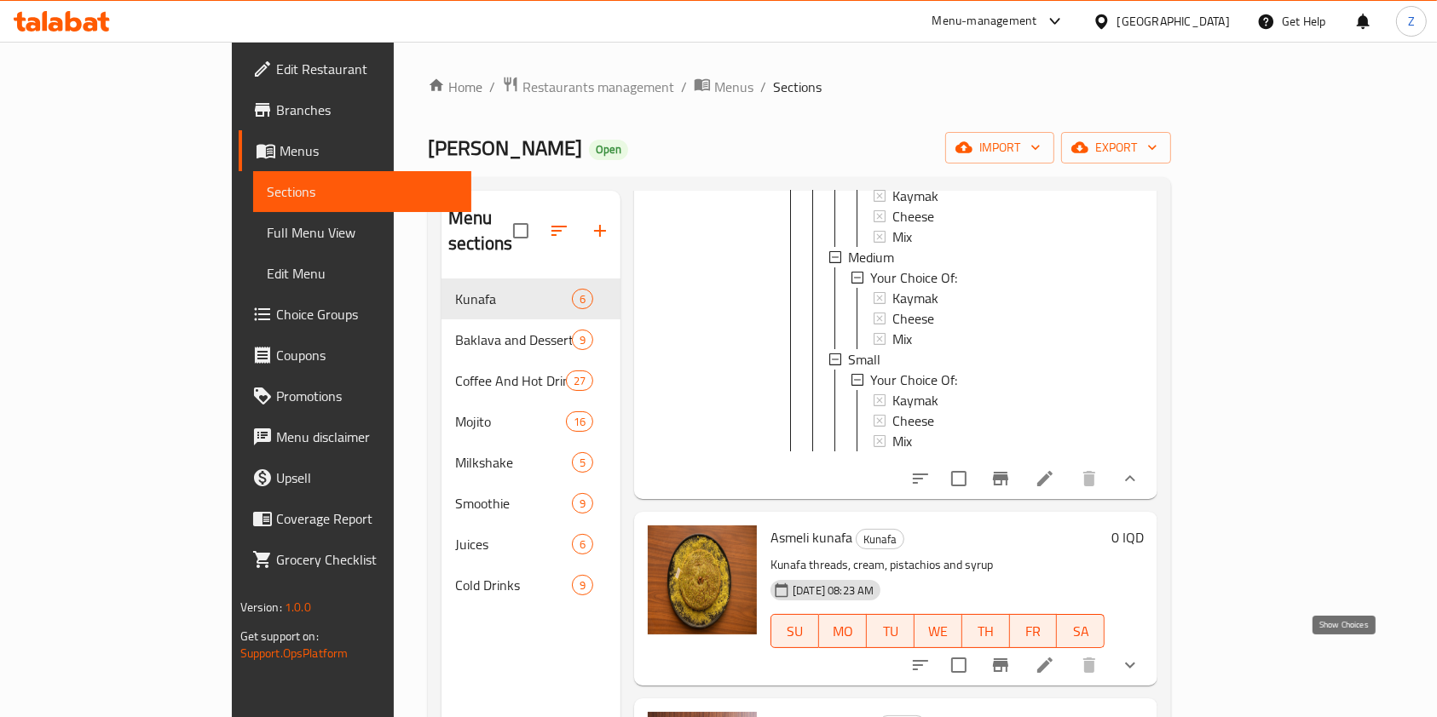
click at [1140, 656] on icon "show more" at bounding box center [1130, 665] width 20 height 20
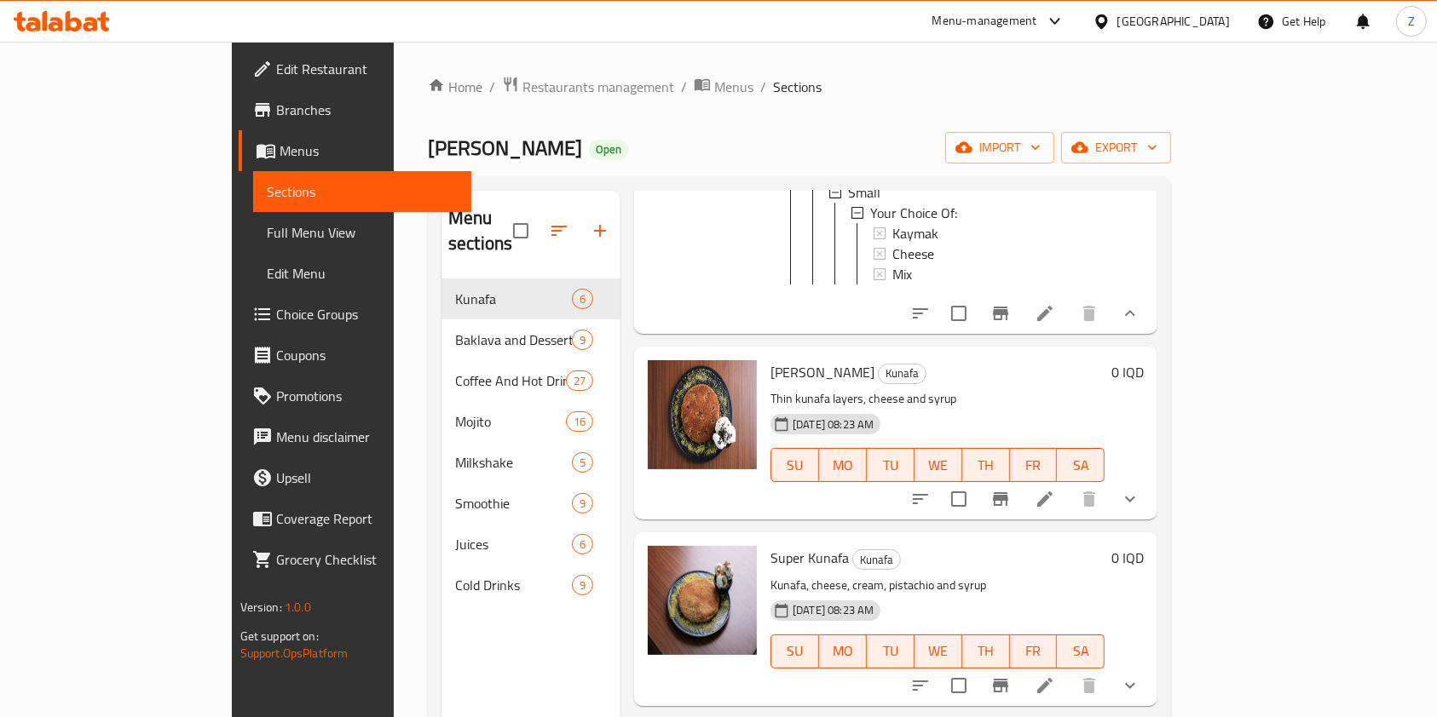
scroll to position [1136, 0]
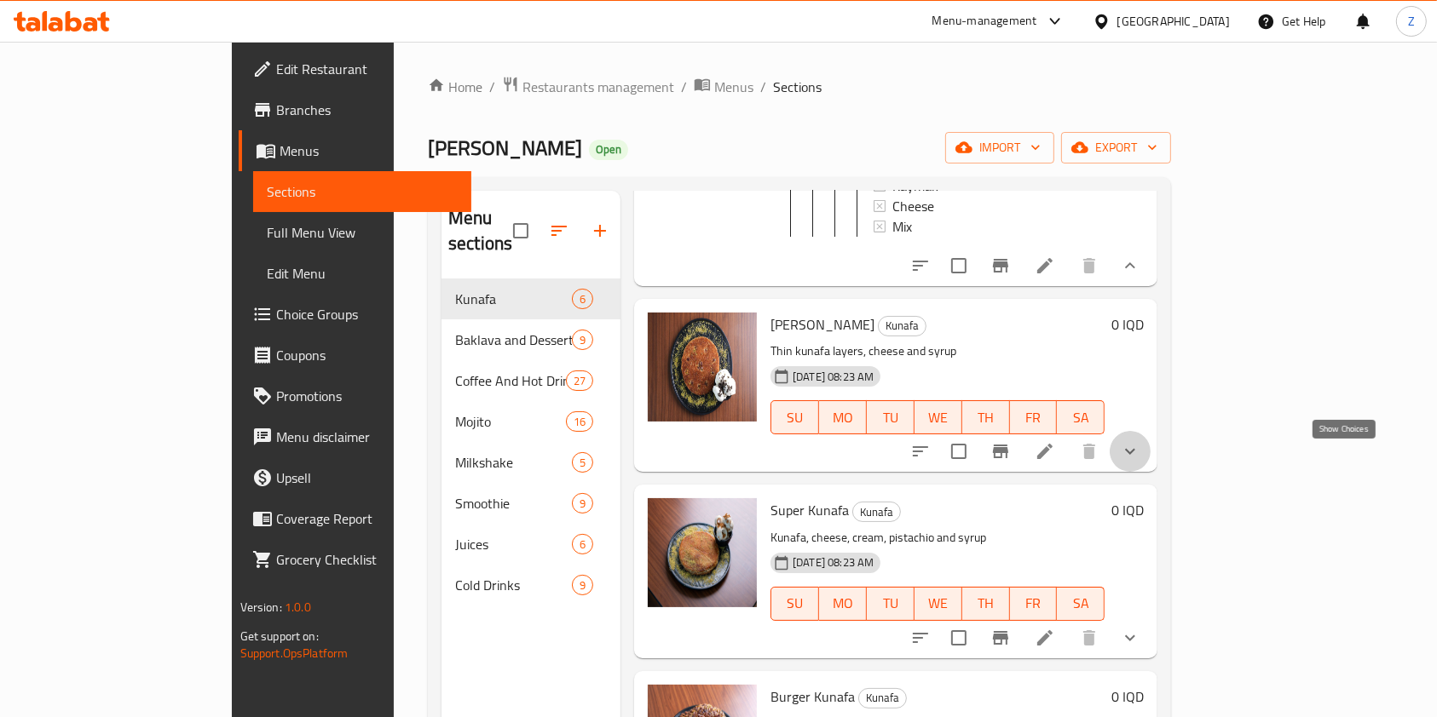
click at [1140, 462] on icon "show more" at bounding box center [1130, 451] width 20 height 20
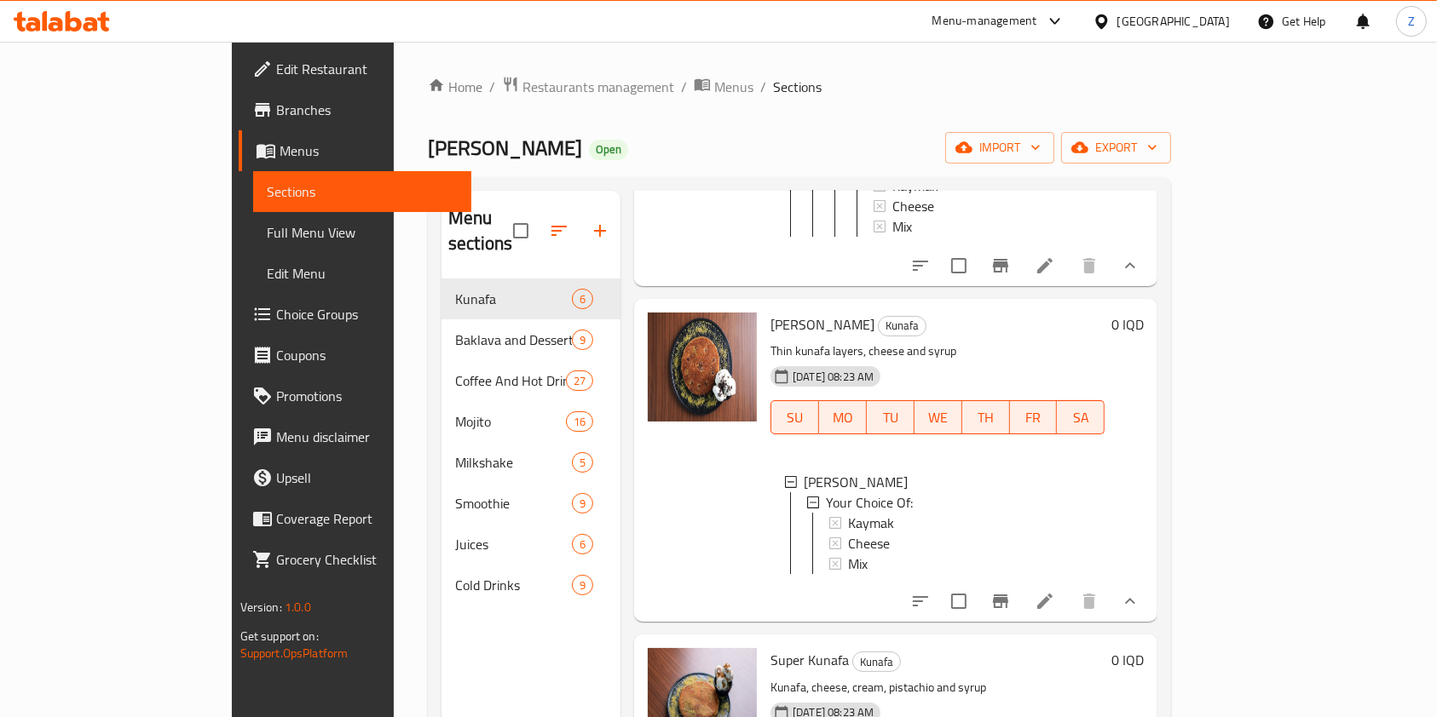
click at [1052, 609] on icon at bounding box center [1044, 601] width 15 height 15
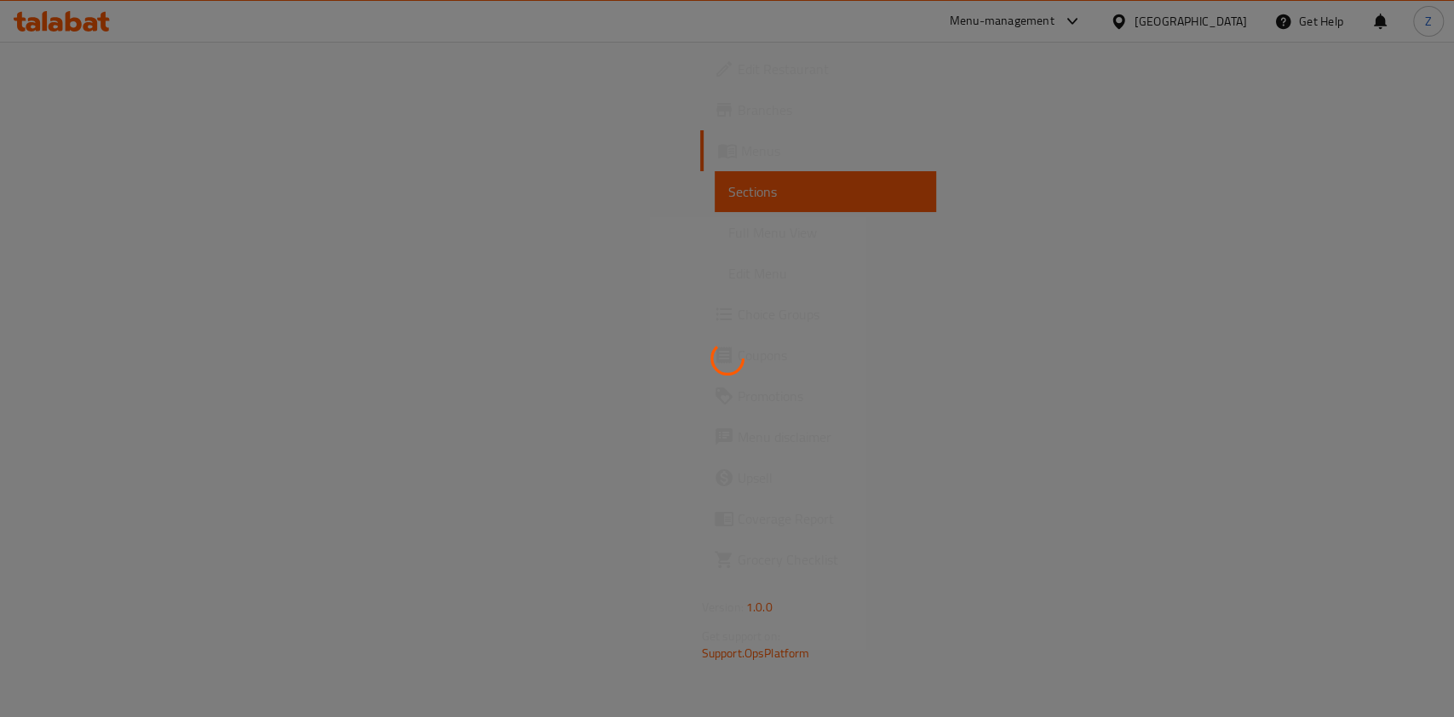
click at [942, 344] on div at bounding box center [727, 358] width 1454 height 717
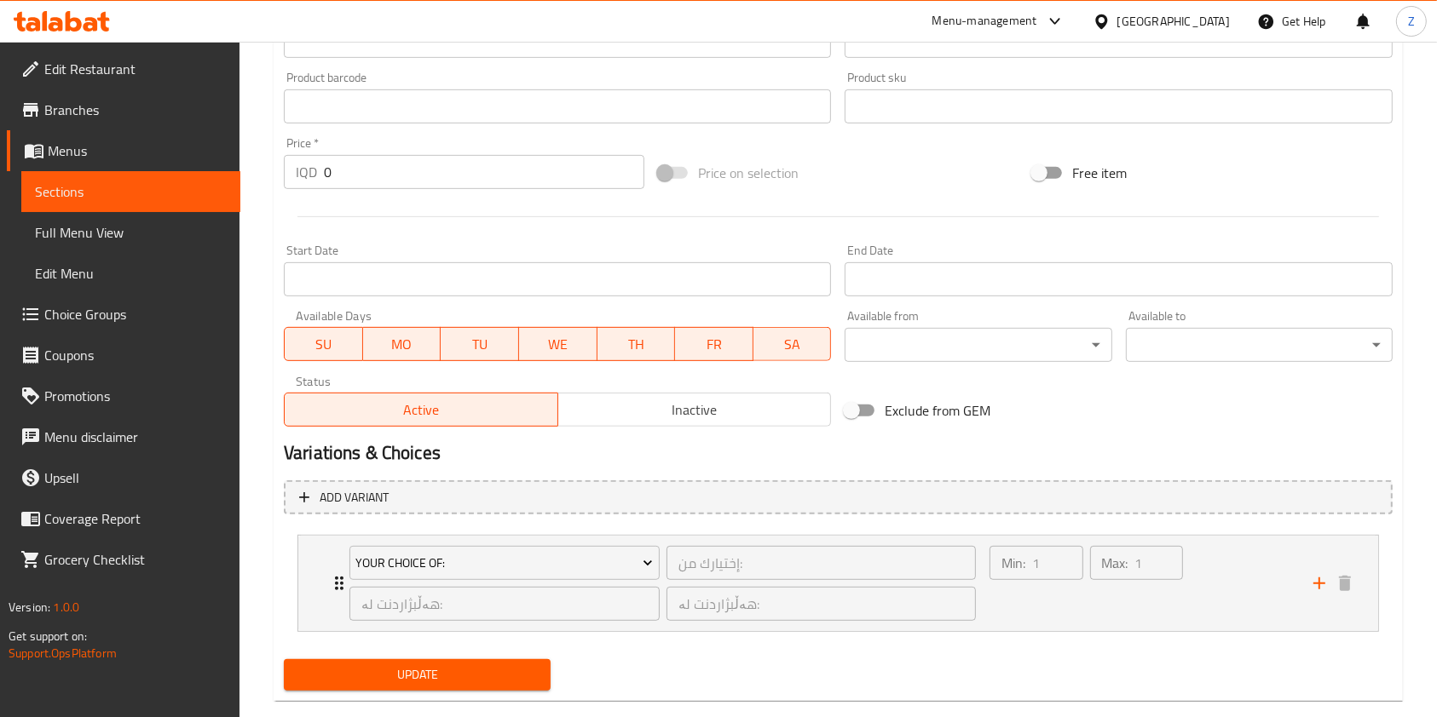
scroll to position [776, 0]
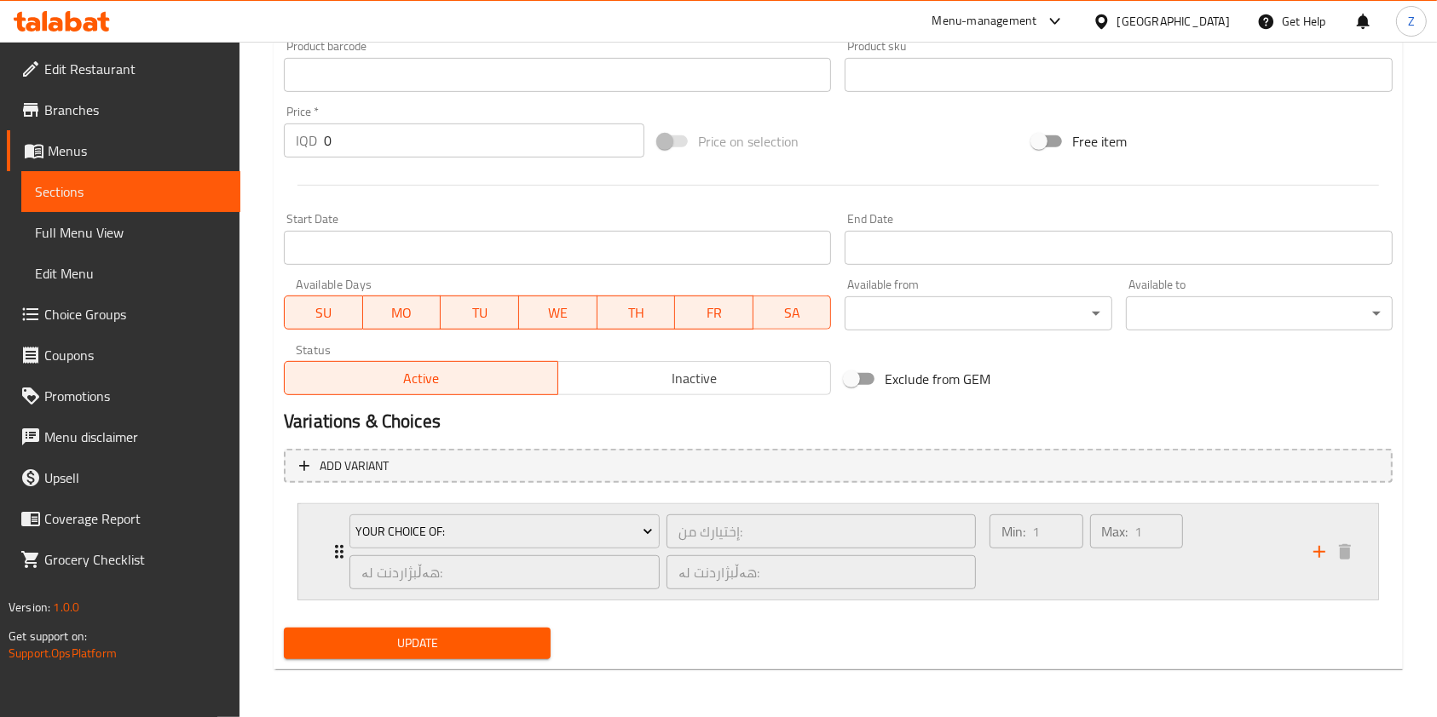
click at [343, 551] on div "Your Choice Of: إختيارك من: ​ هەڵبژاردنت لە: ​ هەڵبژاردنت لە: ​" at bounding box center [662, 551] width 647 height 95
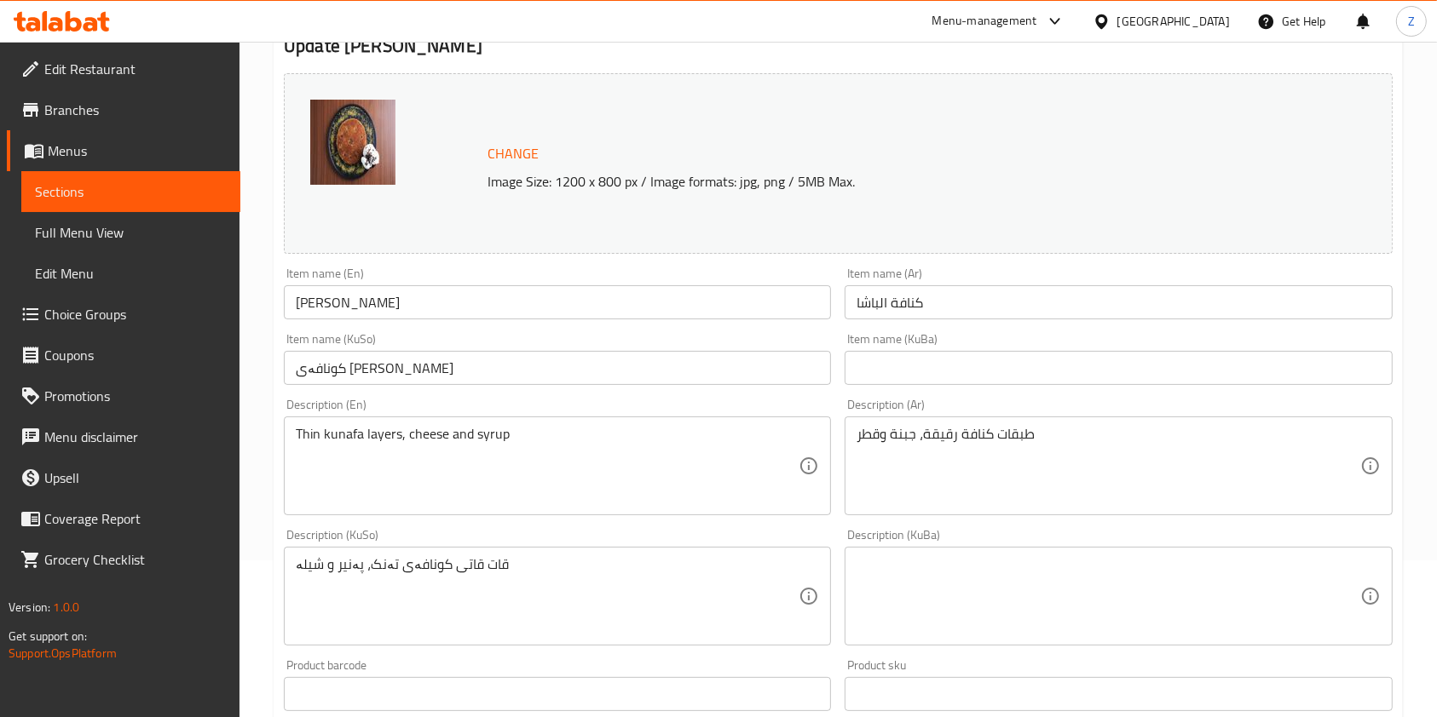
scroll to position [0, 0]
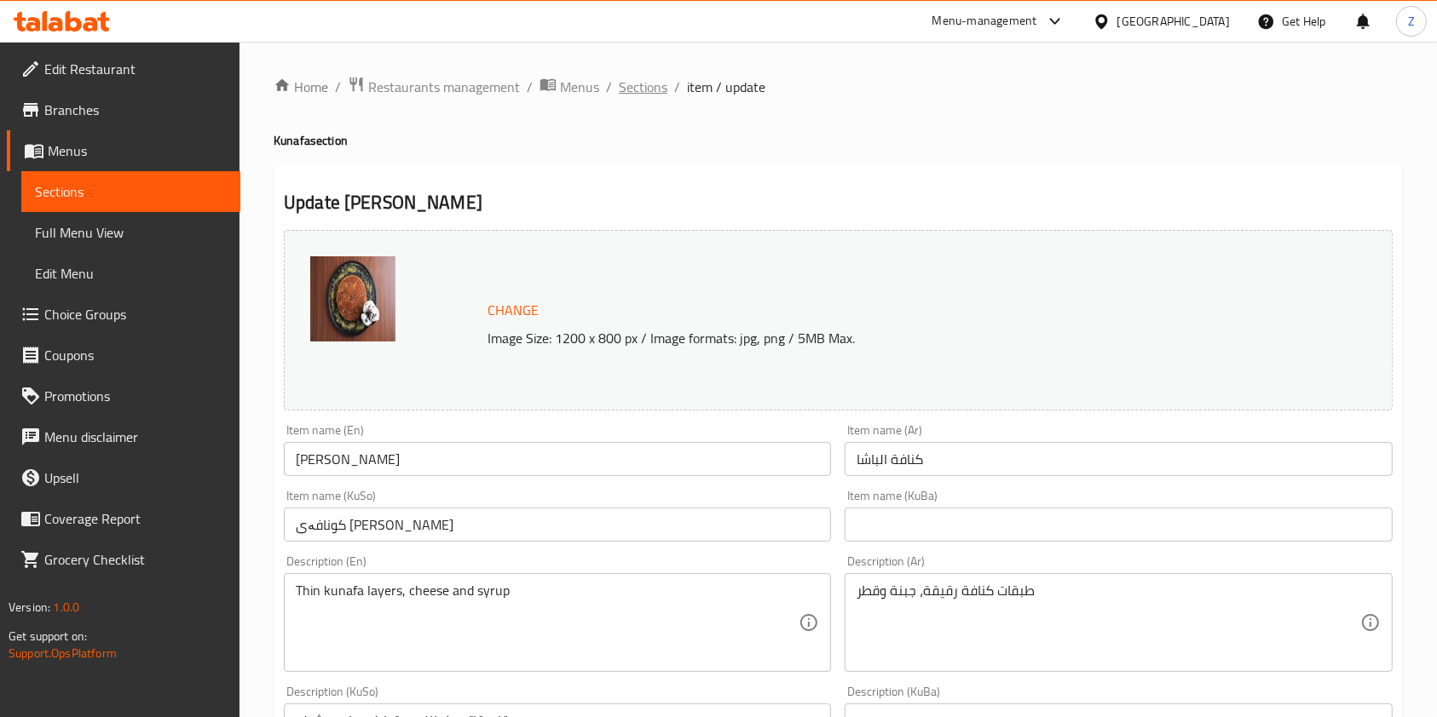
click at [648, 86] on span "Sections" at bounding box center [643, 87] width 49 height 20
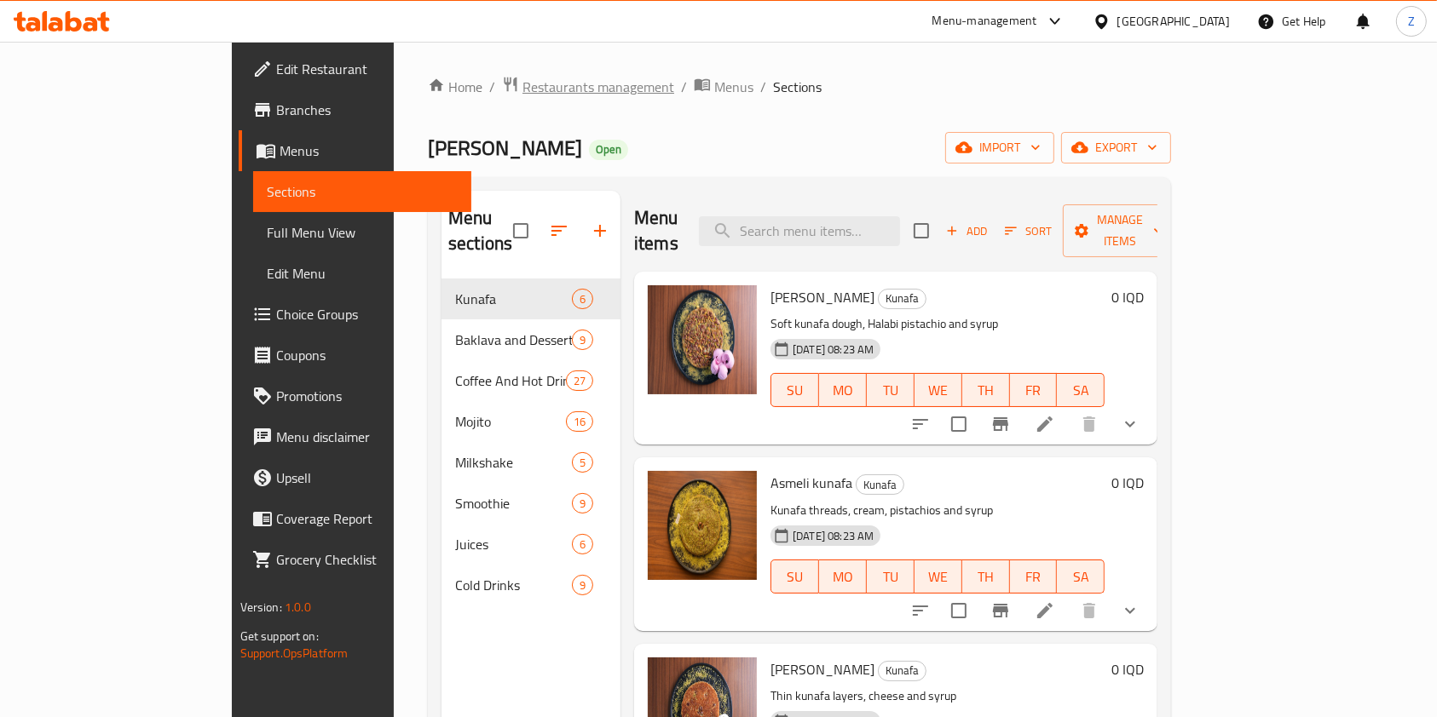
click at [522, 90] on span "Restaurants management" at bounding box center [598, 87] width 152 height 20
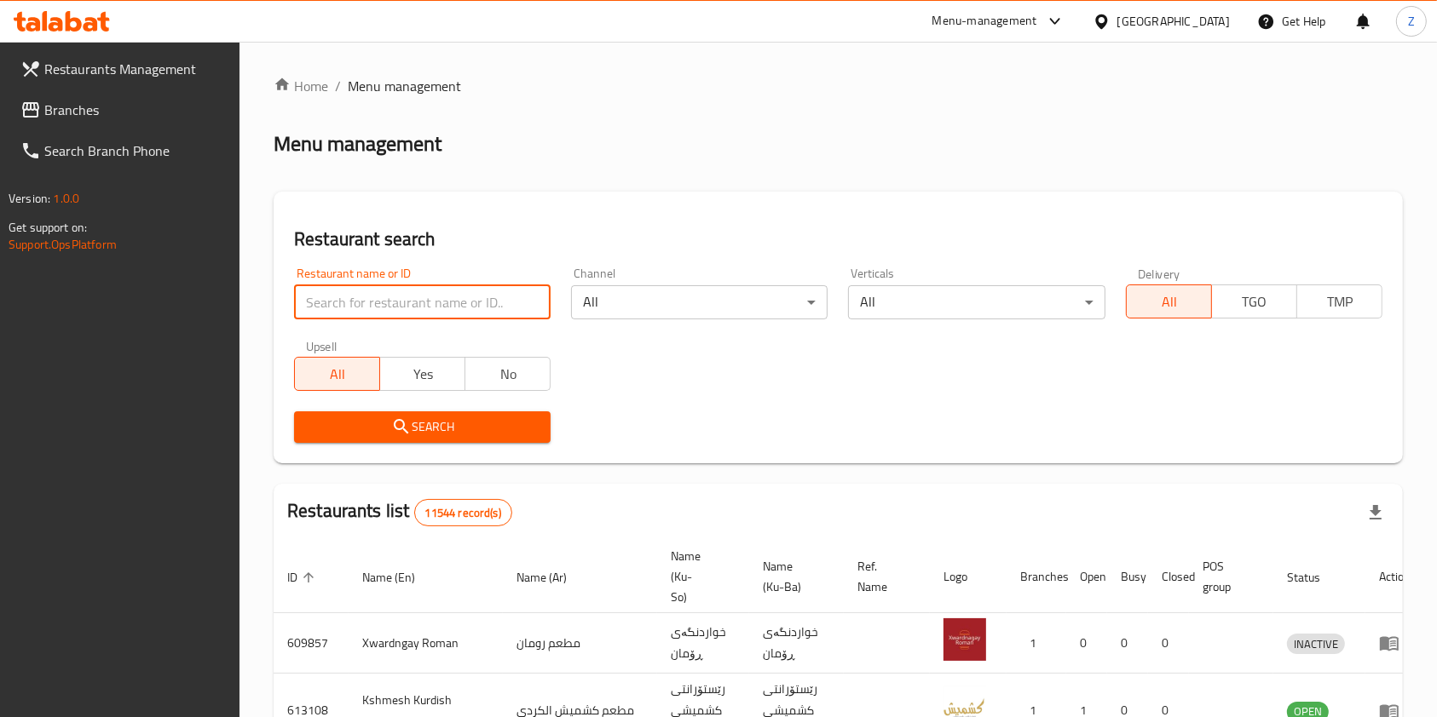
click at [481, 306] on input "search" at bounding box center [422, 302] width 256 height 34
type input "ماكولات ابو"
click button "Search" at bounding box center [422, 428] width 256 height 32
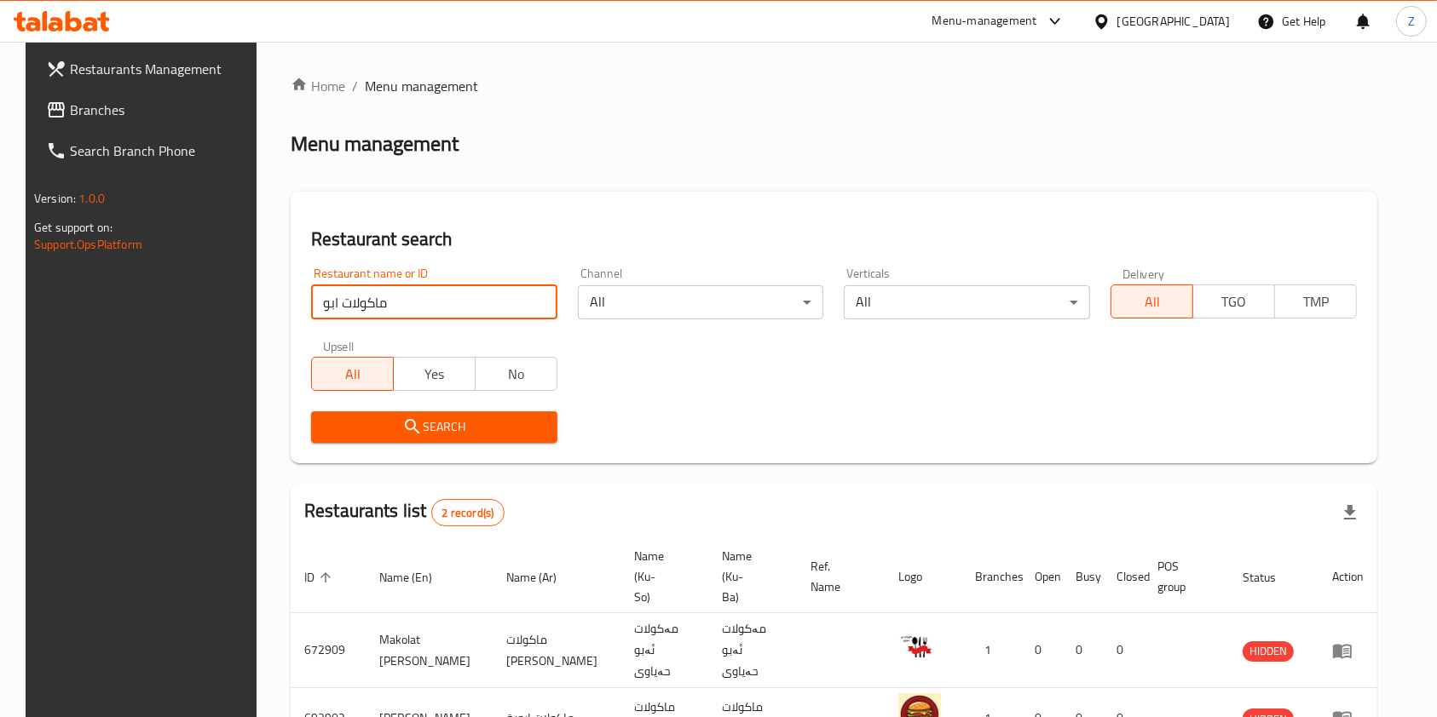
scroll to position [88, 0]
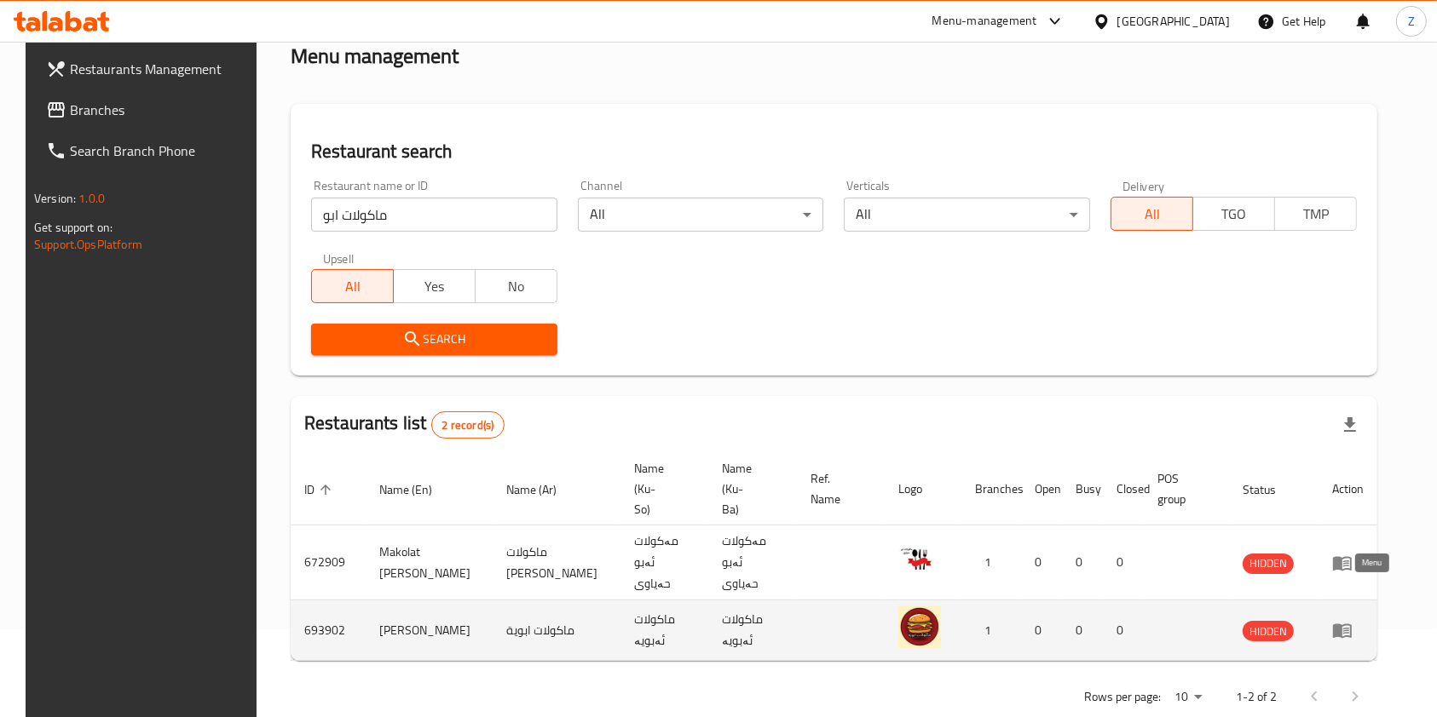
click at [1351, 625] on icon "enhanced table" at bounding box center [1342, 632] width 19 height 14
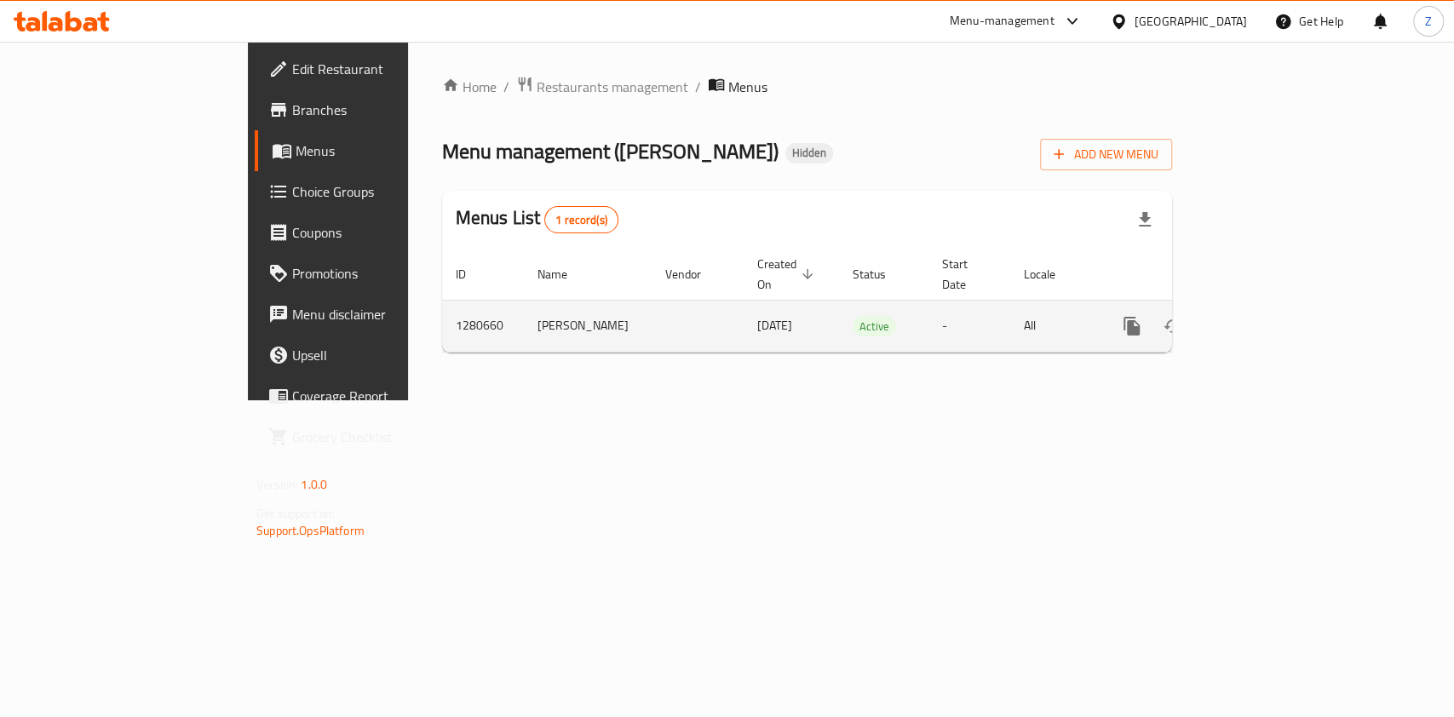
click at [524, 306] on td "[PERSON_NAME]" at bounding box center [588, 326] width 128 height 52
copy td "[PERSON_NAME]"
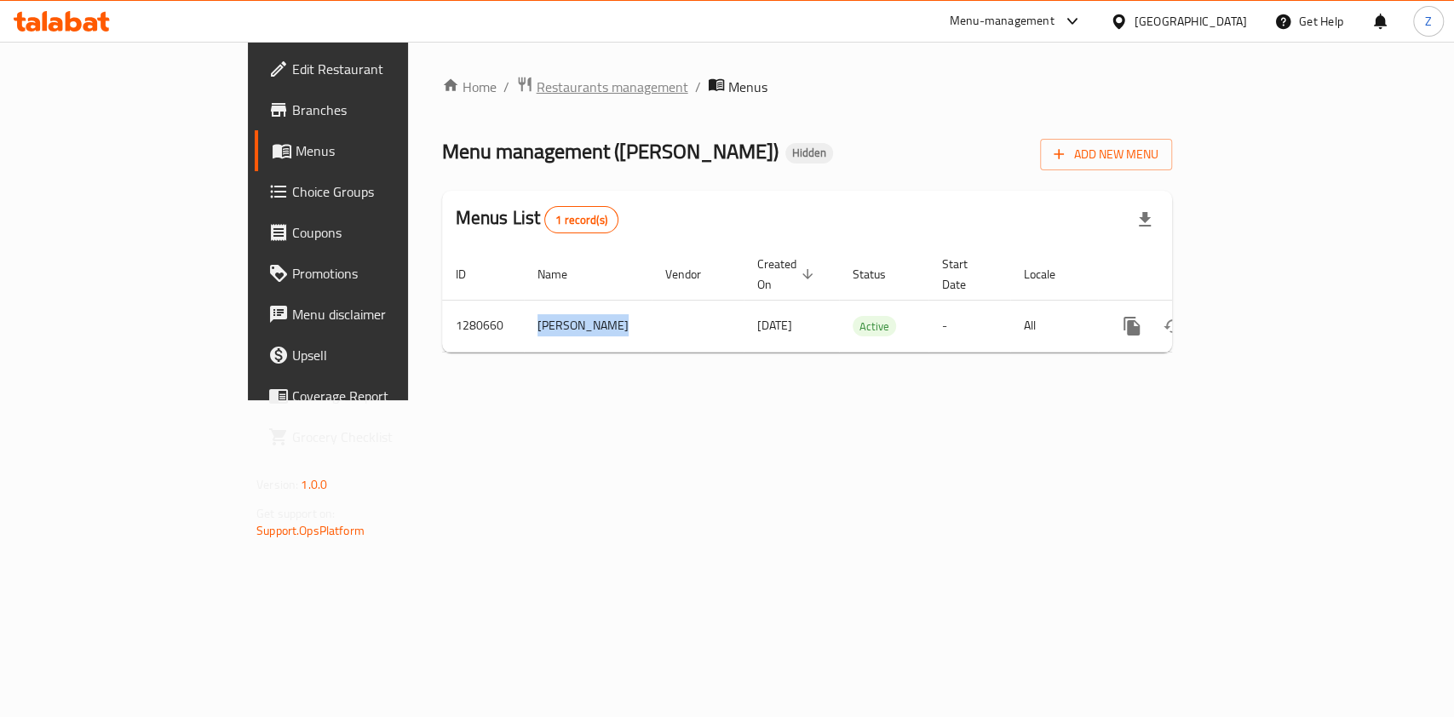
click at [537, 83] on span "Restaurants management" at bounding box center [613, 87] width 152 height 20
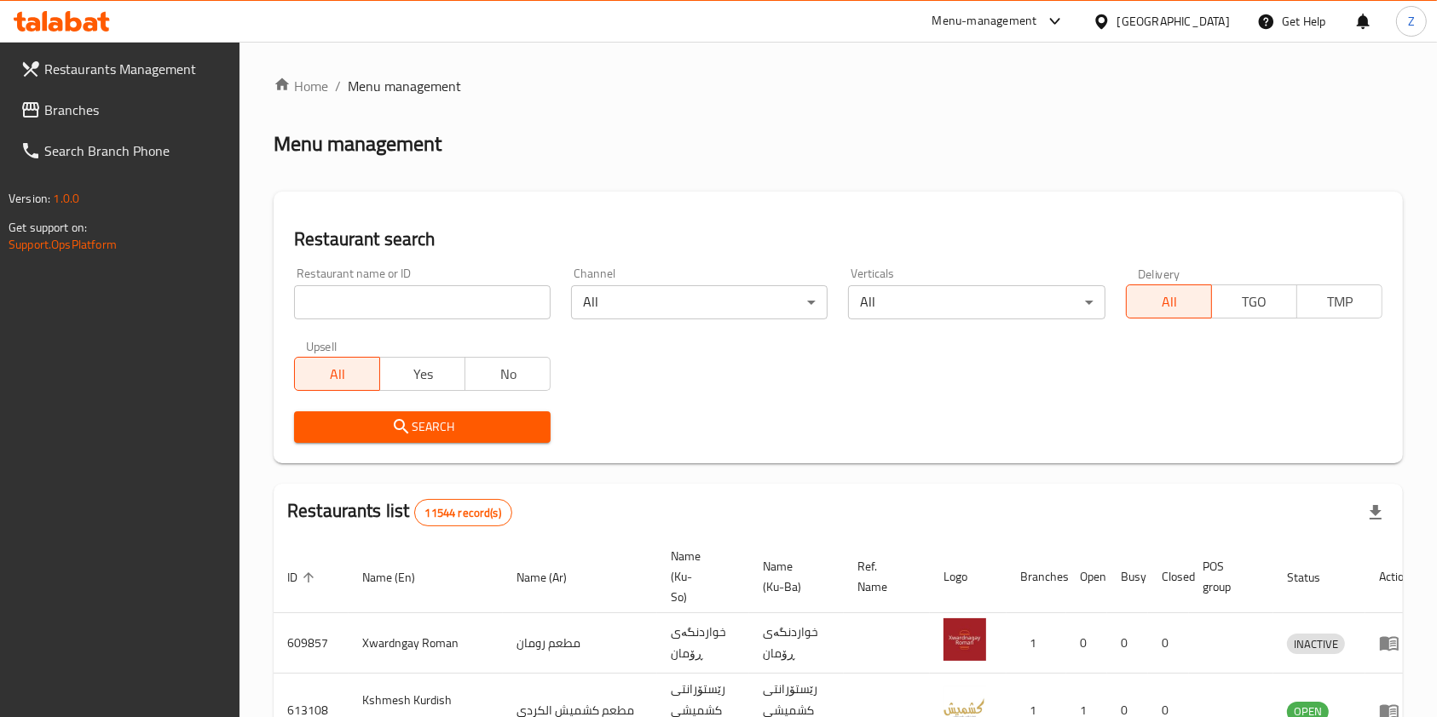
click at [504, 290] on input "search" at bounding box center [422, 302] width 256 height 34
type input "خان بقلا"
click button "Search" at bounding box center [422, 428] width 256 height 32
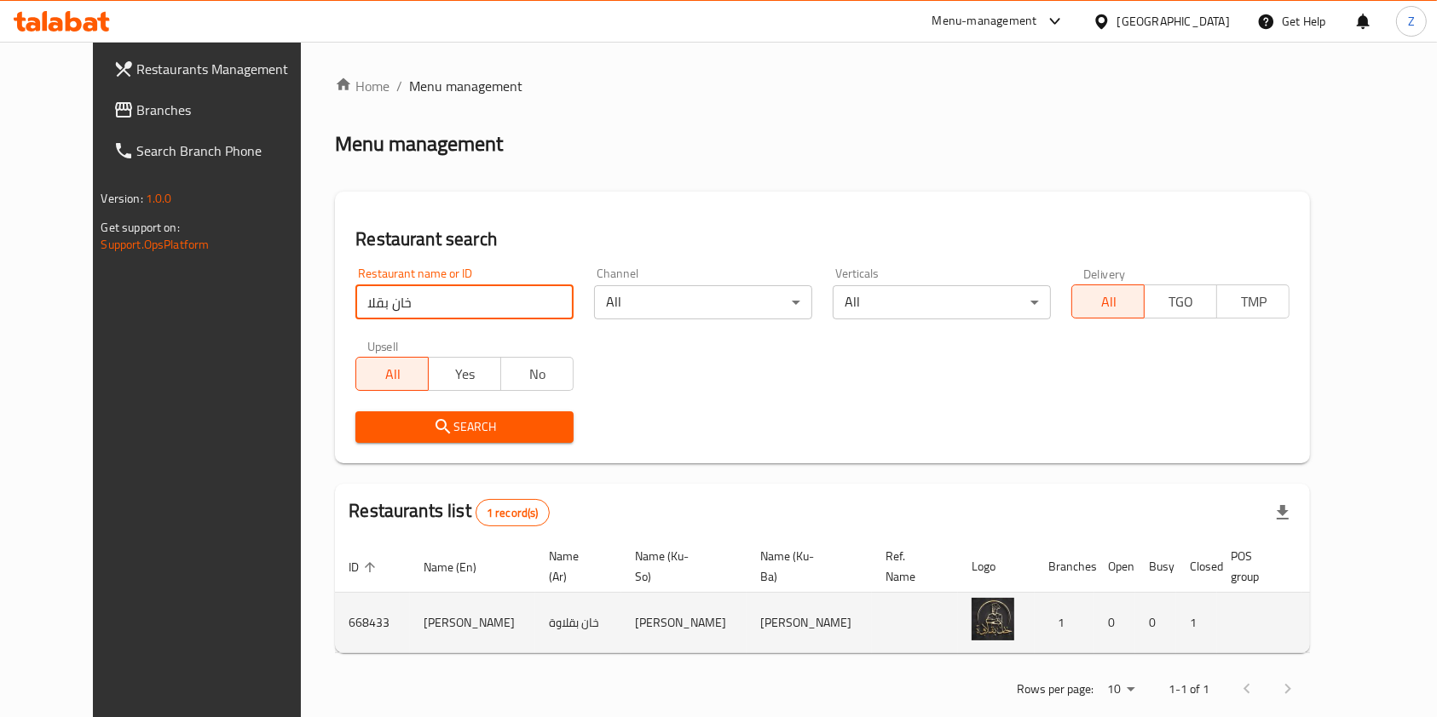
click at [410, 613] on td "[PERSON_NAME]" at bounding box center [472, 623] width 125 height 60
copy td "[PERSON_NAME]"
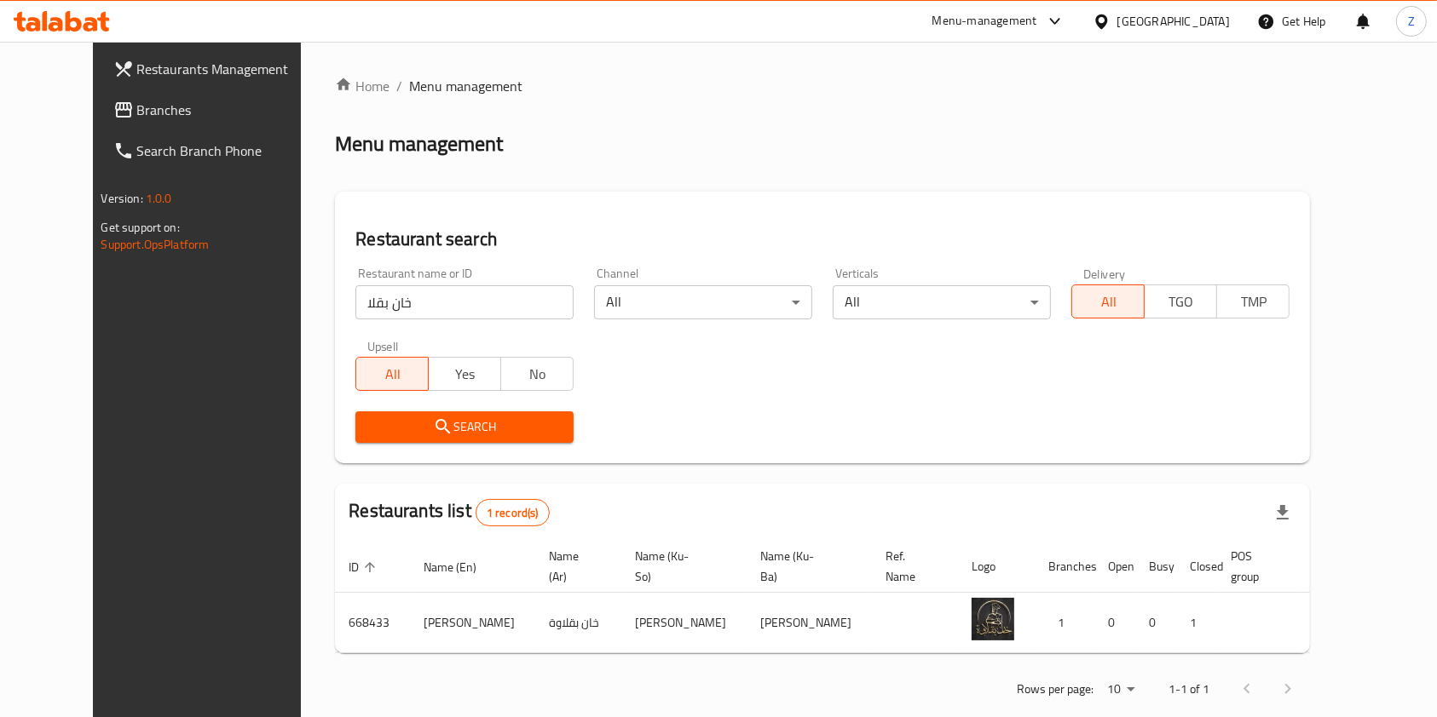
click at [355, 305] on input "خان بقلا" at bounding box center [464, 302] width 218 height 34
click at [422, 306] on input "search" at bounding box center [464, 302] width 218 height 34
click button "Search" at bounding box center [464, 428] width 218 height 32
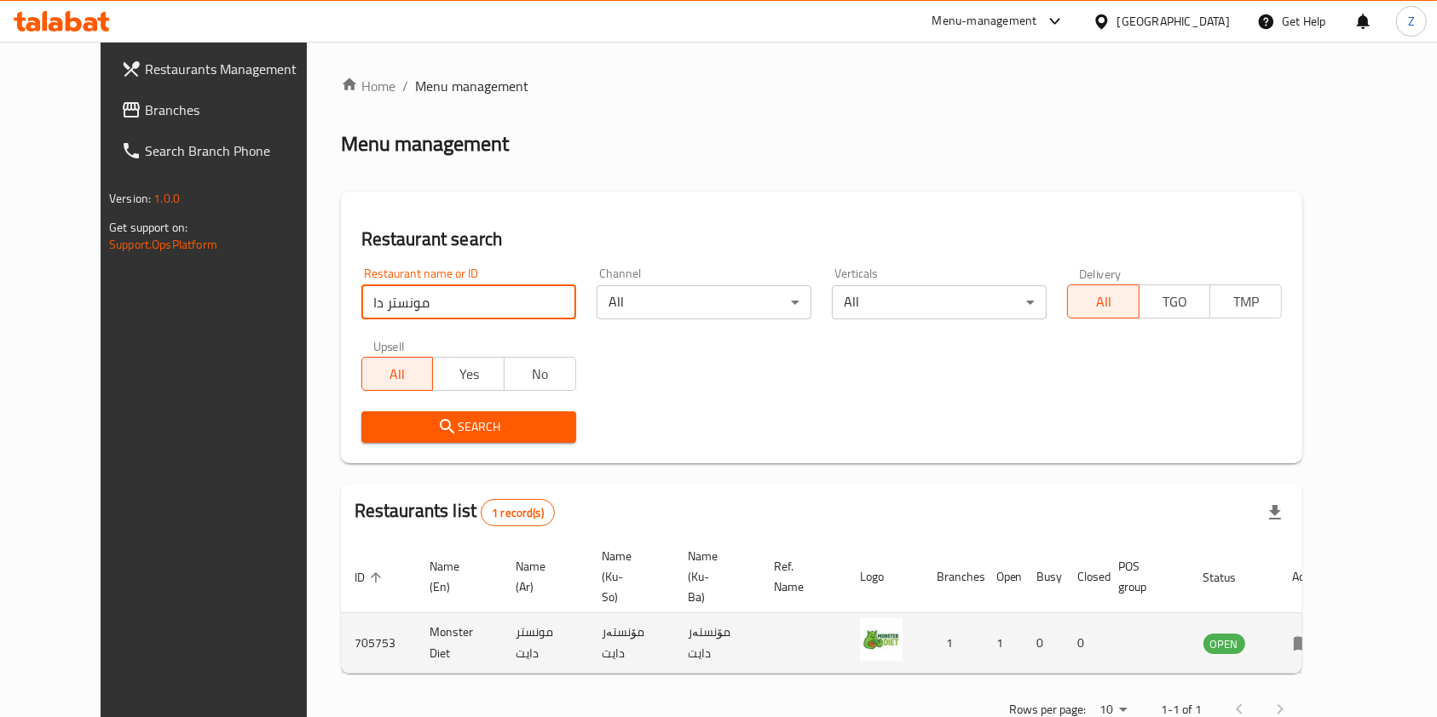
click at [416, 617] on td "Monster Diet" at bounding box center [459, 643] width 86 height 60
copy td "Monster Diet"
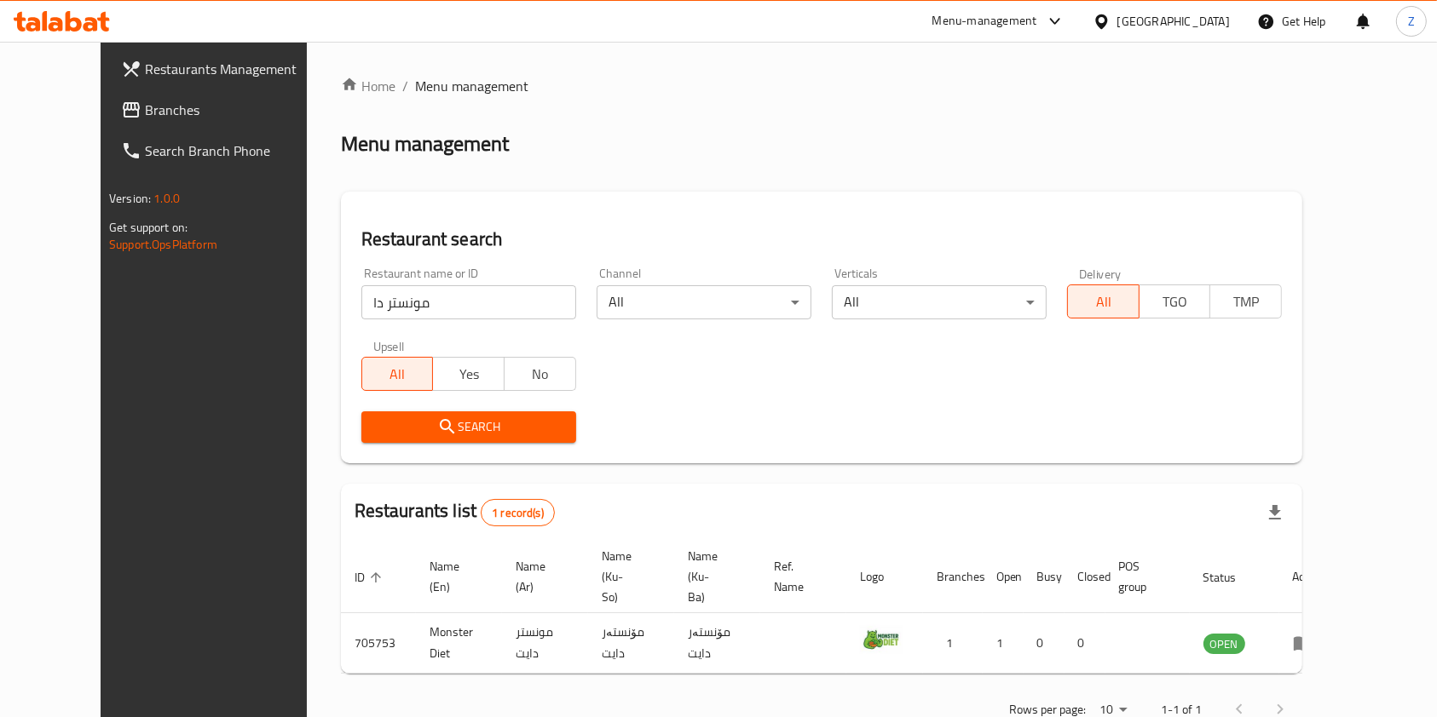
click at [457, 300] on input "مونستر دا" at bounding box center [468, 302] width 215 height 34
type input "غ"
type input "دايت بو"
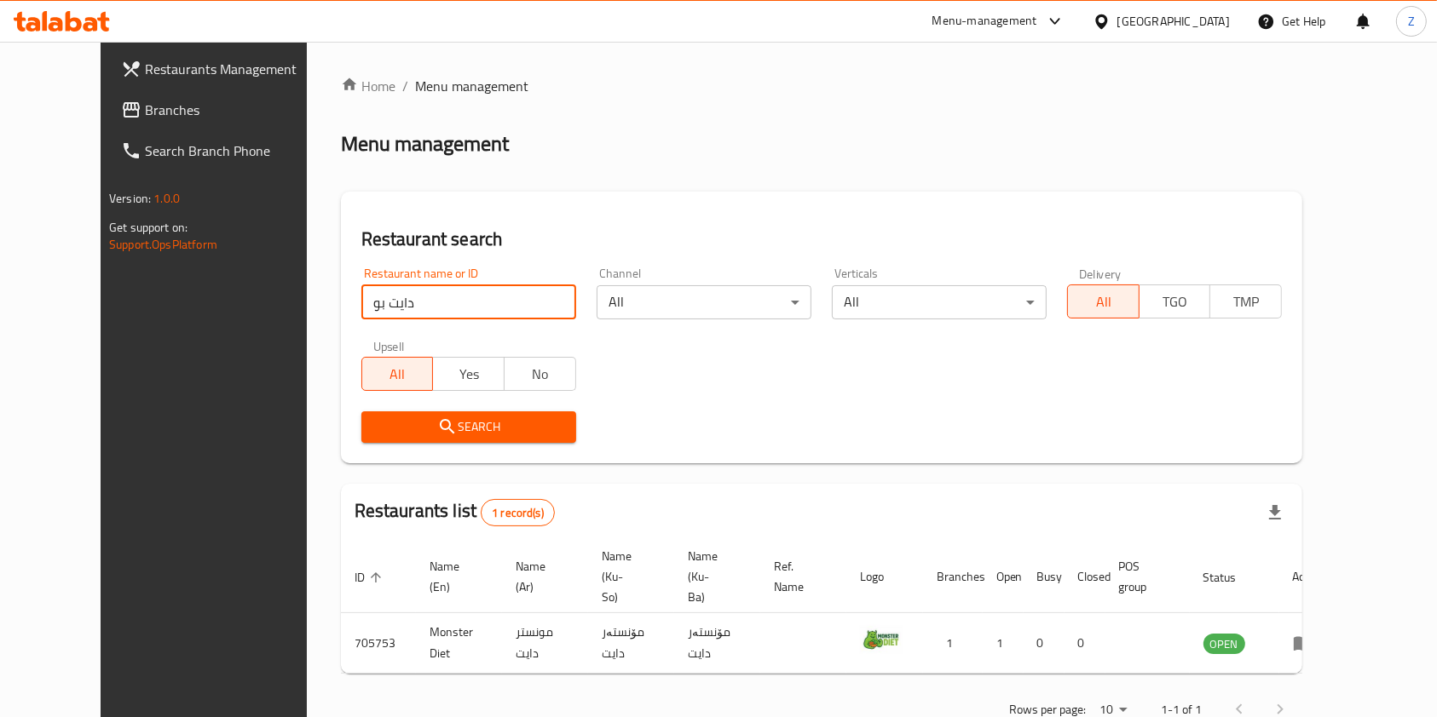
click button "Search" at bounding box center [468, 428] width 215 height 32
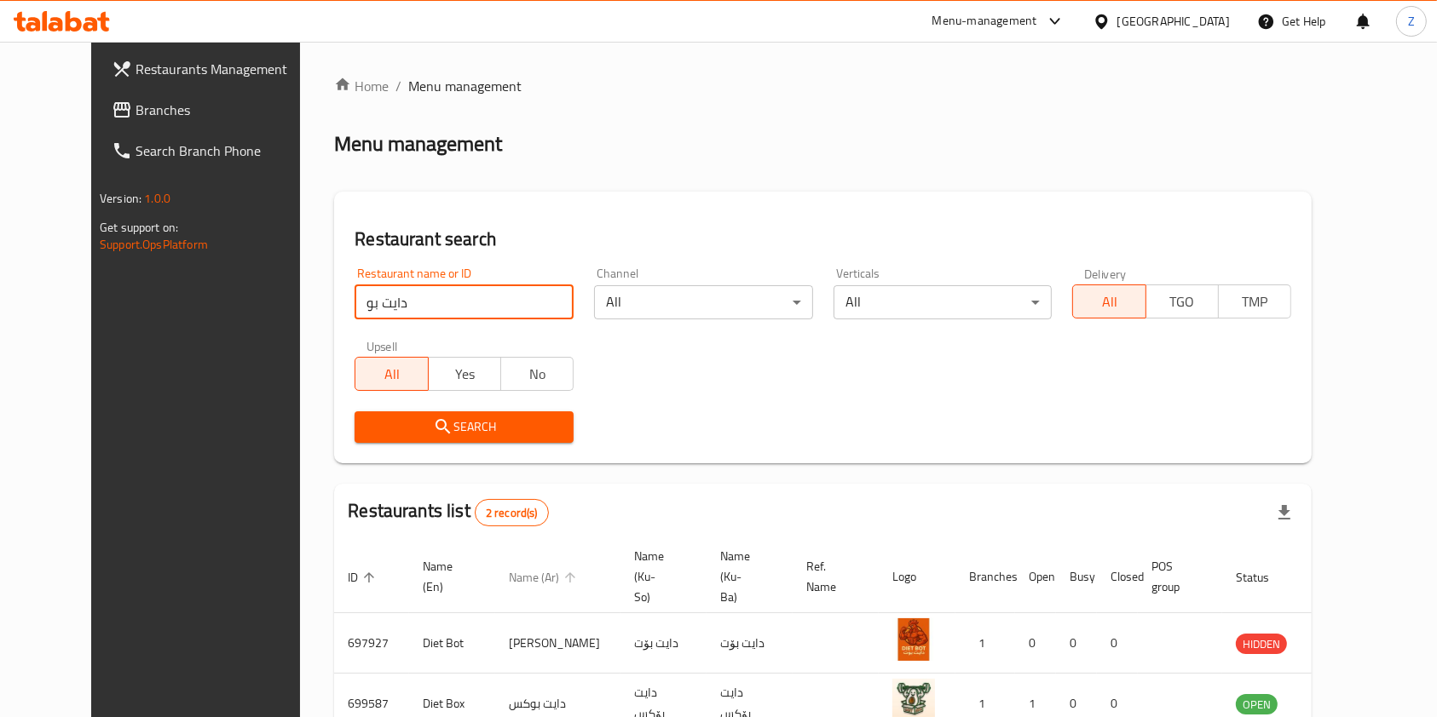
scroll to position [88, 0]
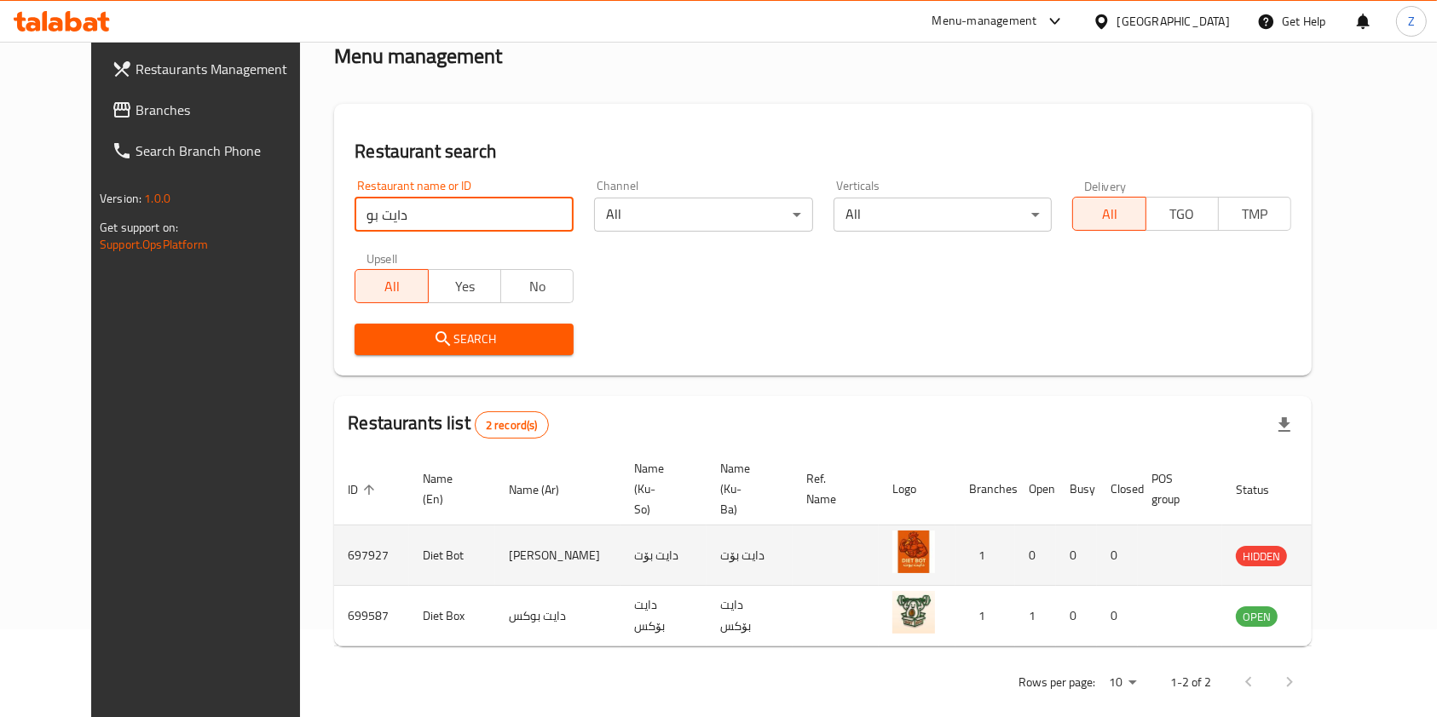
click at [409, 538] on td "Diet Bot" at bounding box center [452, 556] width 86 height 60
copy td "Diet Bot"
click at [1356, 545] on link "enhanced table" at bounding box center [1341, 555] width 32 height 20
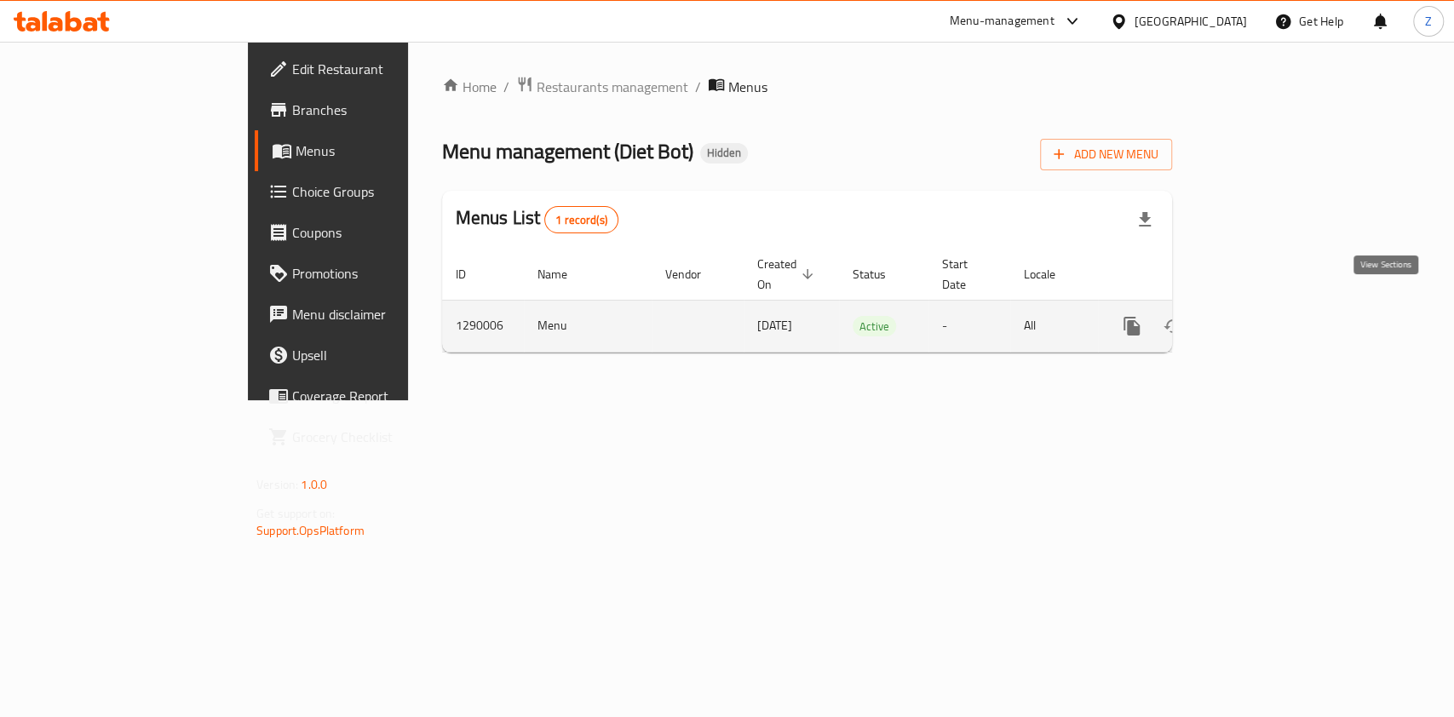
click at [1265, 316] on icon "enhanced table" at bounding box center [1255, 326] width 20 height 20
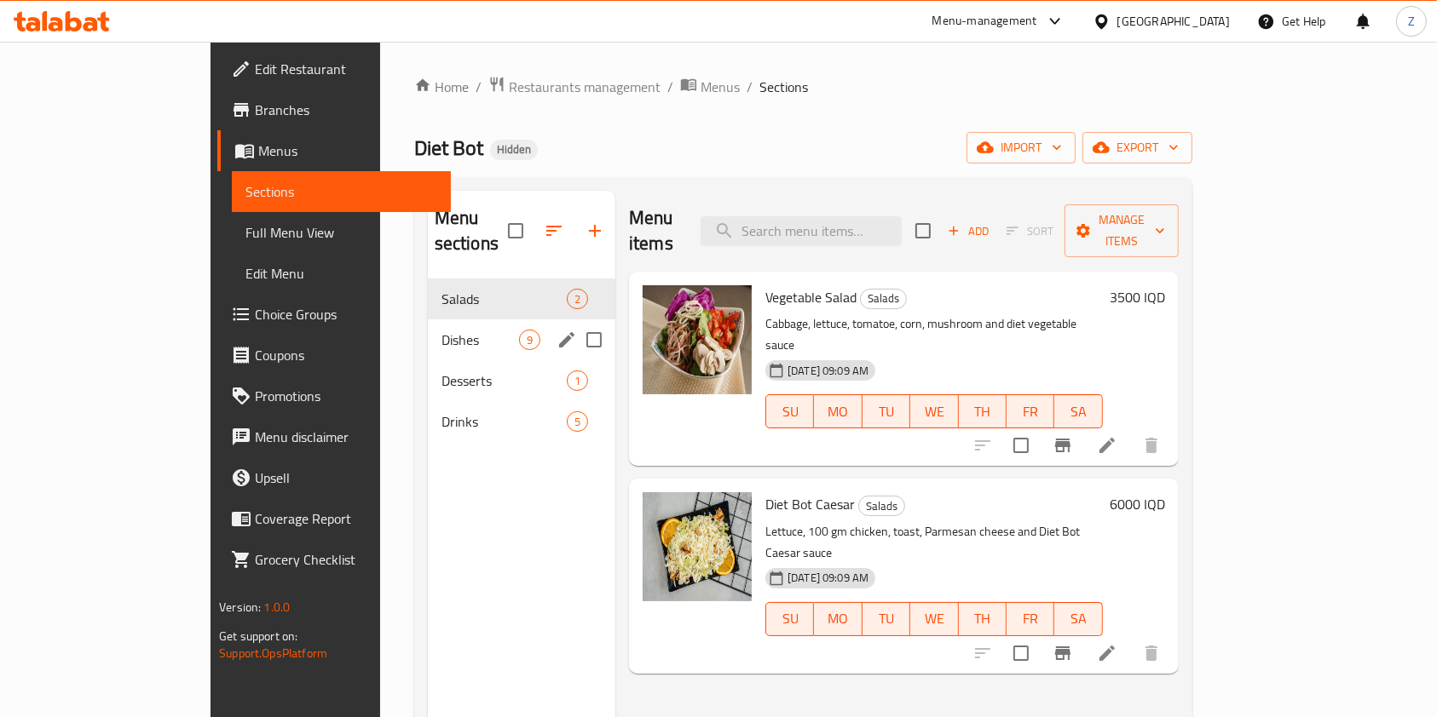
click at [428, 320] on div "Dishes 9" at bounding box center [521, 340] width 187 height 41
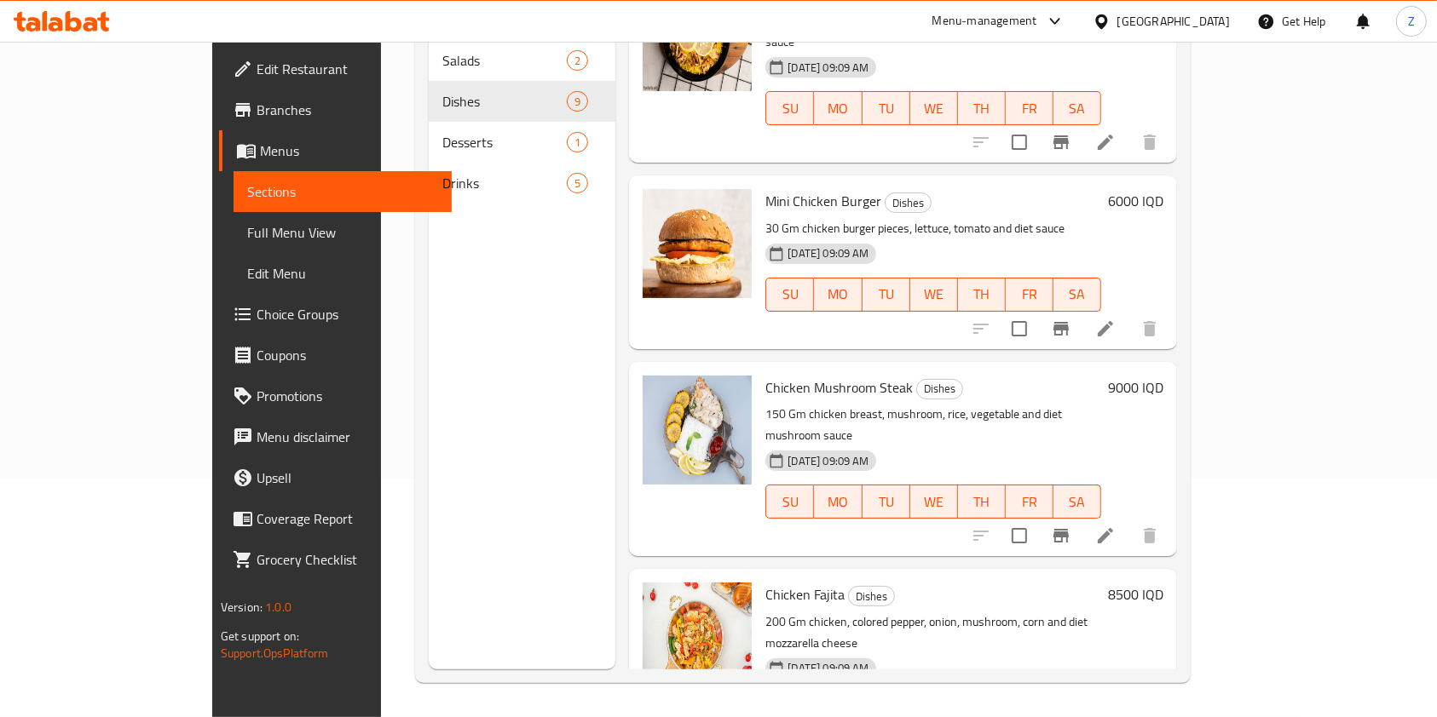
scroll to position [319, 0]
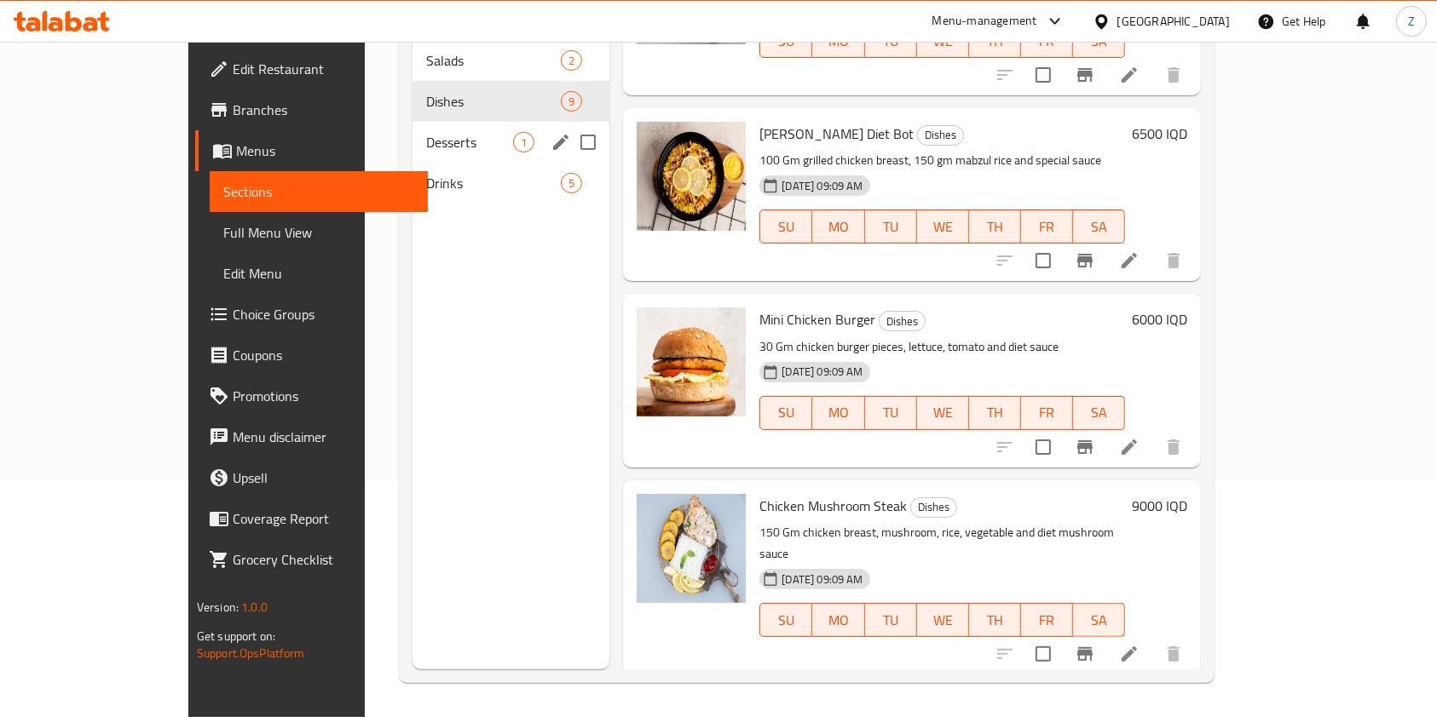
click at [412, 133] on div "Desserts 1" at bounding box center [510, 142] width 197 height 41
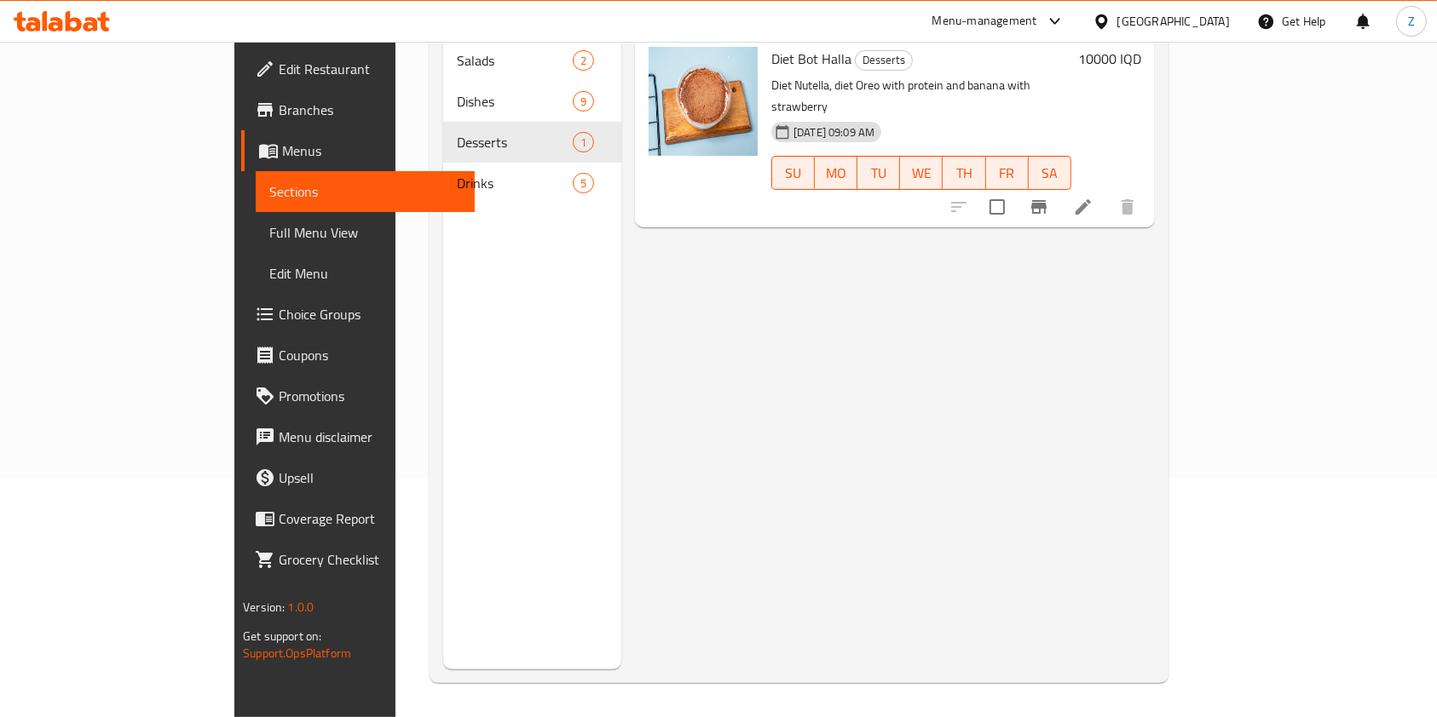
click at [443, 296] on div "Menu sections Salads 2 Dishes 9 Desserts 1 Drinks 5" at bounding box center [532, 310] width 178 height 717
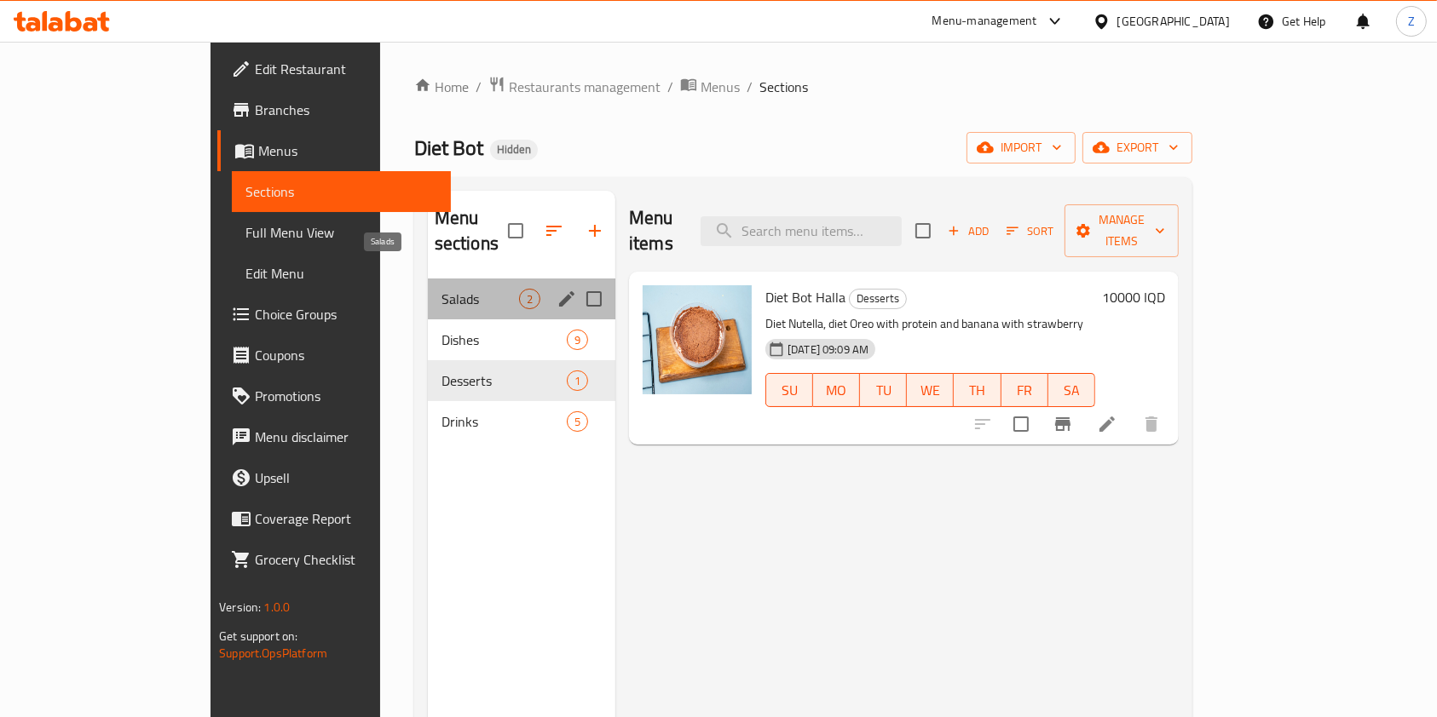
click at [441, 289] on span "Salads" at bounding box center [480, 299] width 78 height 20
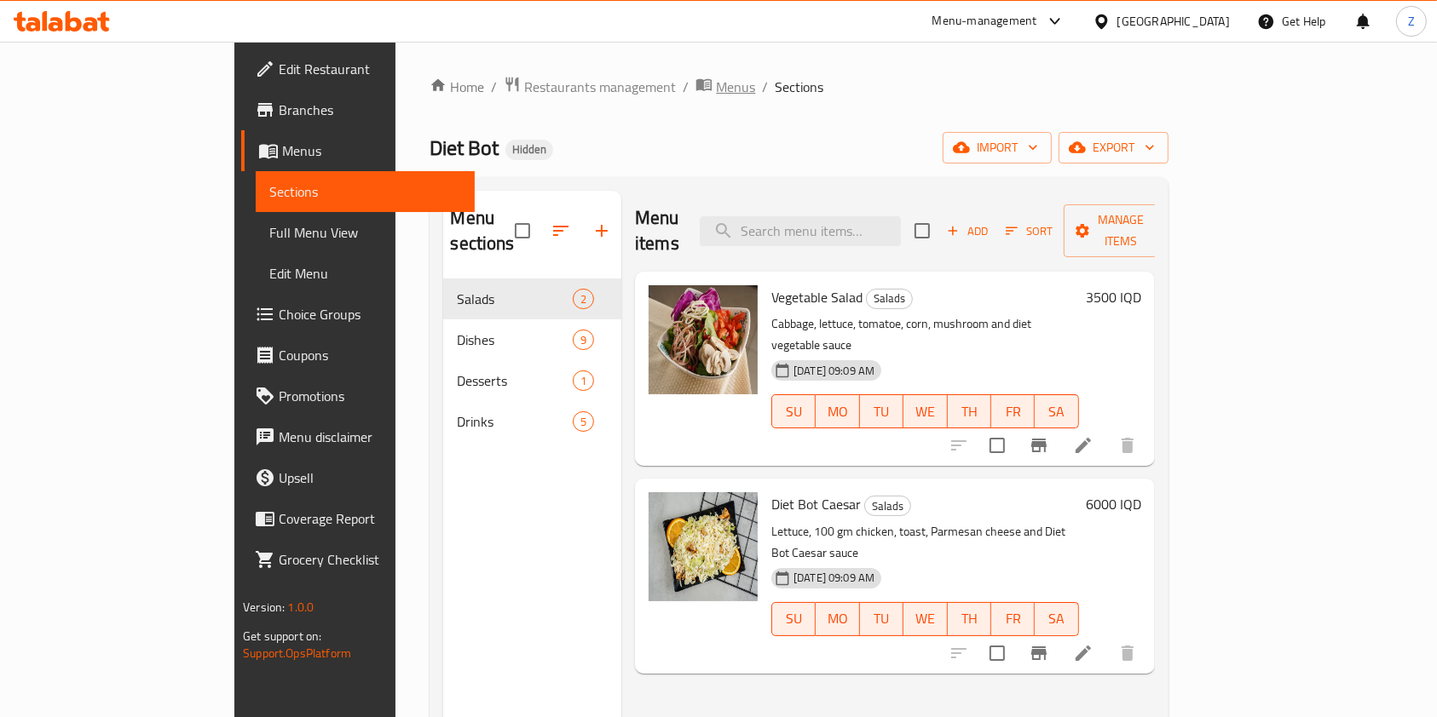
click at [716, 87] on span "Menus" at bounding box center [735, 87] width 39 height 20
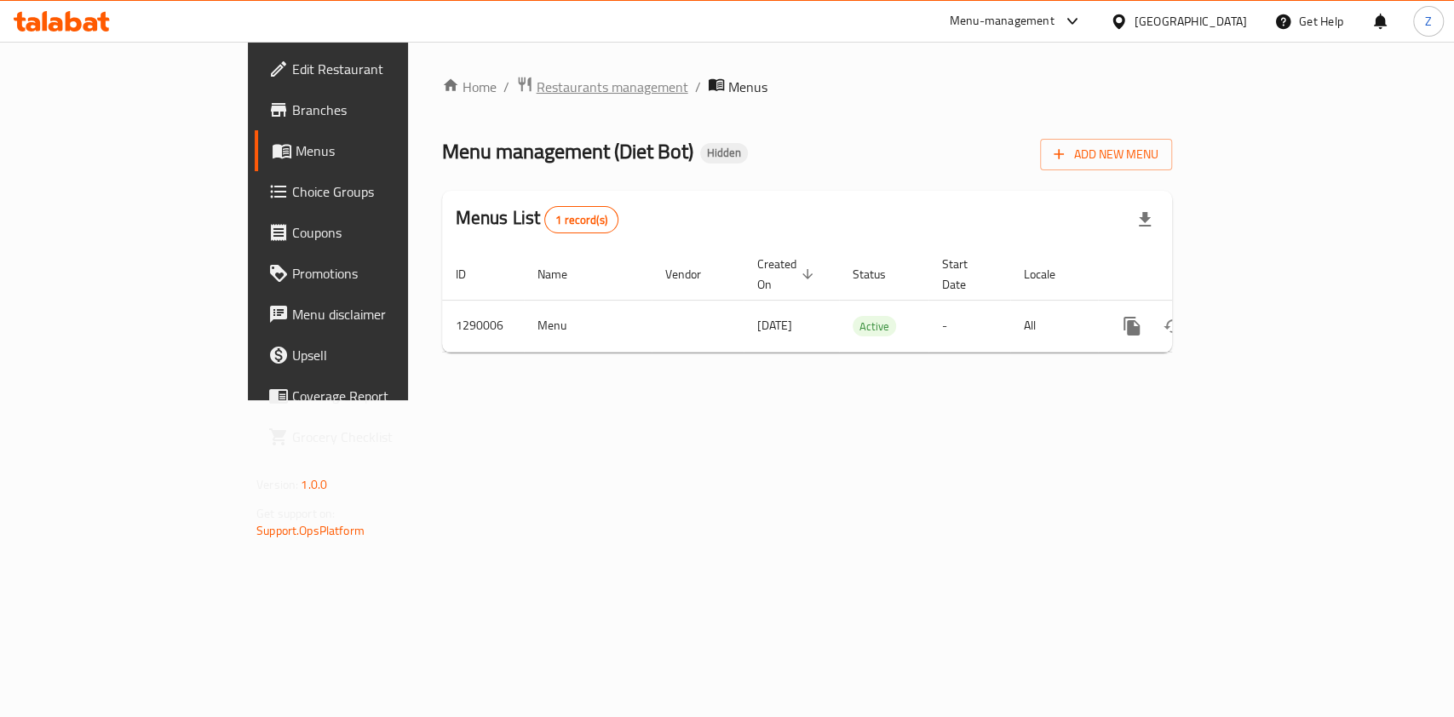
click at [537, 90] on span "Restaurants management" at bounding box center [613, 87] width 152 height 20
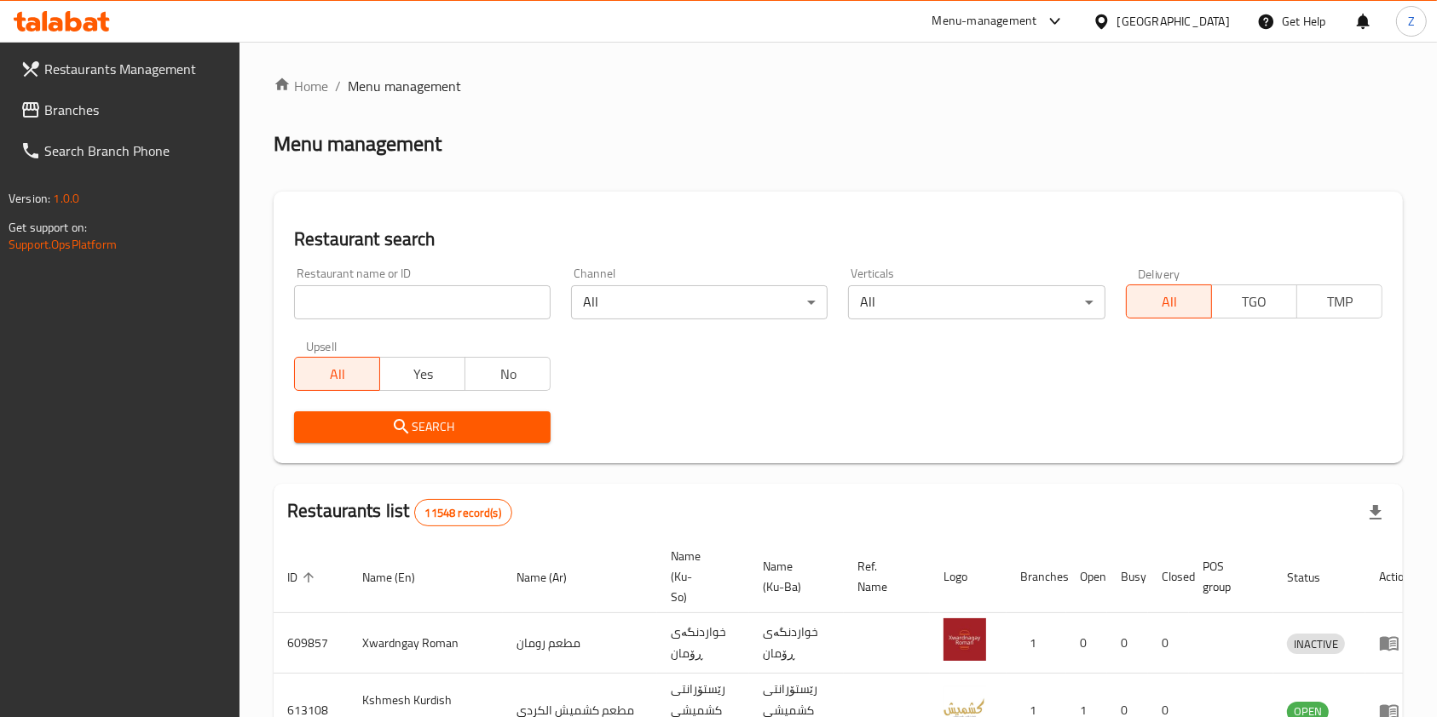
click at [406, 308] on input "search" at bounding box center [422, 302] width 256 height 34
click at [1037, 26] on div "Menu-management" at bounding box center [984, 21] width 105 height 20
